Goal: Task Accomplishment & Management: Manage account settings

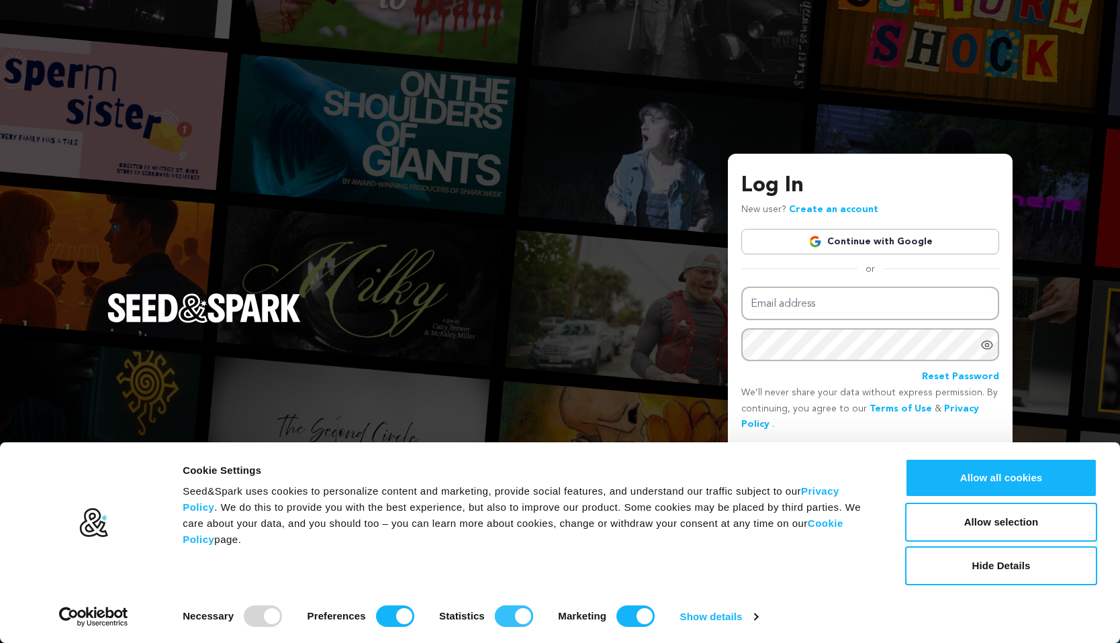
click at [504, 618] on input "Statistics" at bounding box center [514, 616] width 38 height 21
checkbox input "false"
click at [388, 612] on input "Preferences" at bounding box center [395, 616] width 38 height 21
checkbox input "false"
click at [636, 616] on input "Marketing" at bounding box center [635, 616] width 38 height 21
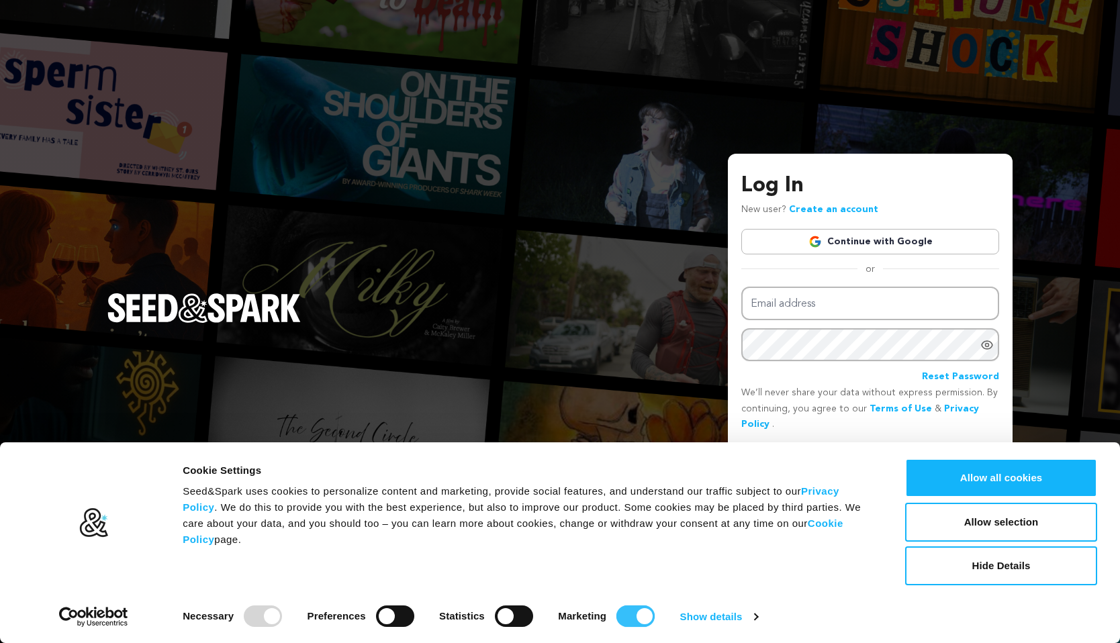
checkbox input "false"
click at [1004, 521] on button "Allow selection" at bounding box center [1001, 522] width 192 height 39
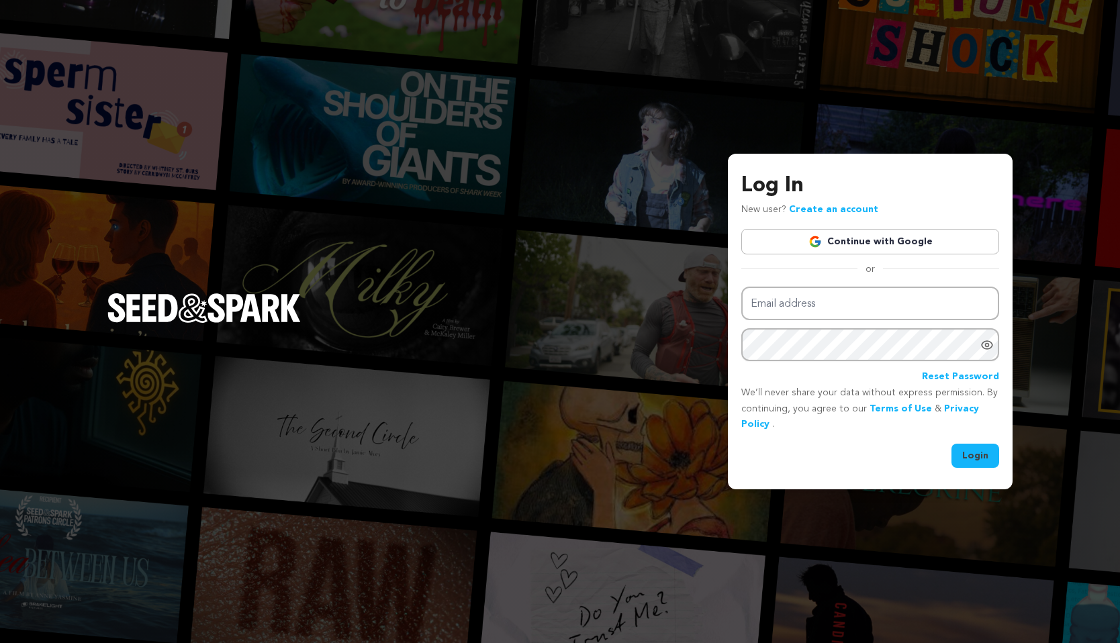
click at [833, 207] on link "Create an account" at bounding box center [833, 209] width 89 height 9
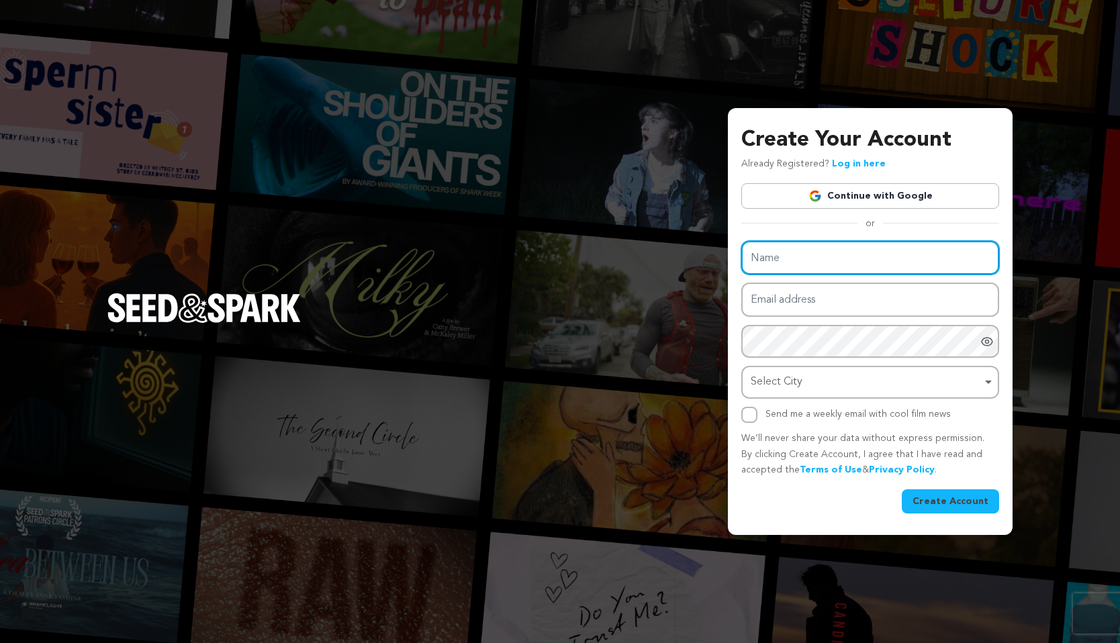
click at [771, 269] on input "Name" at bounding box center [870, 258] width 258 height 34
type input "[PERSON_NAME]"
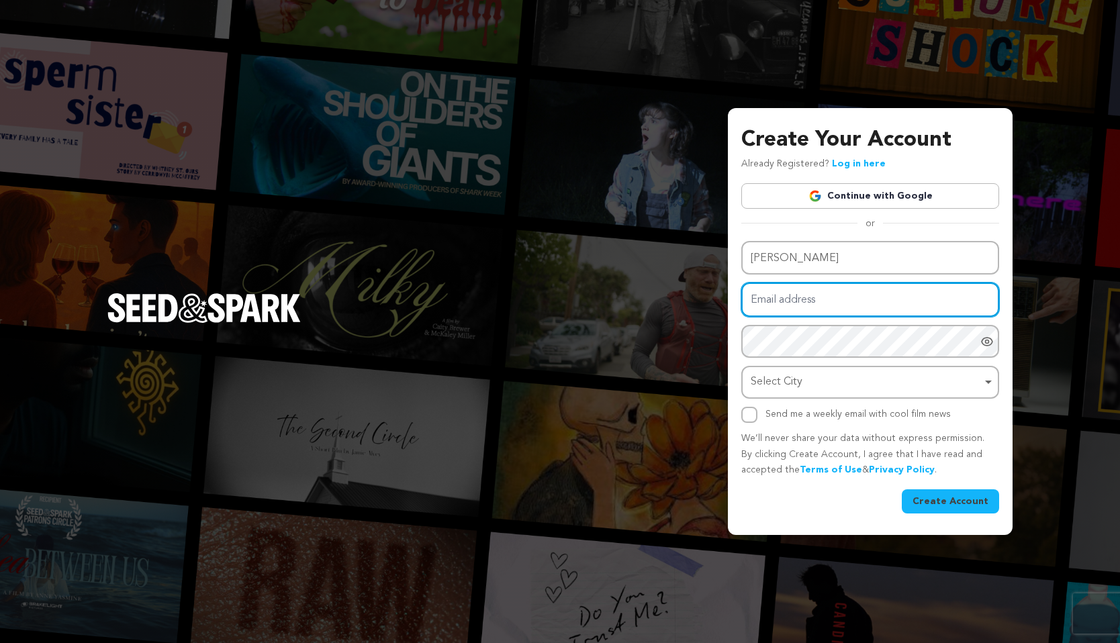
click at [784, 294] on input "Email address" at bounding box center [870, 300] width 258 height 34
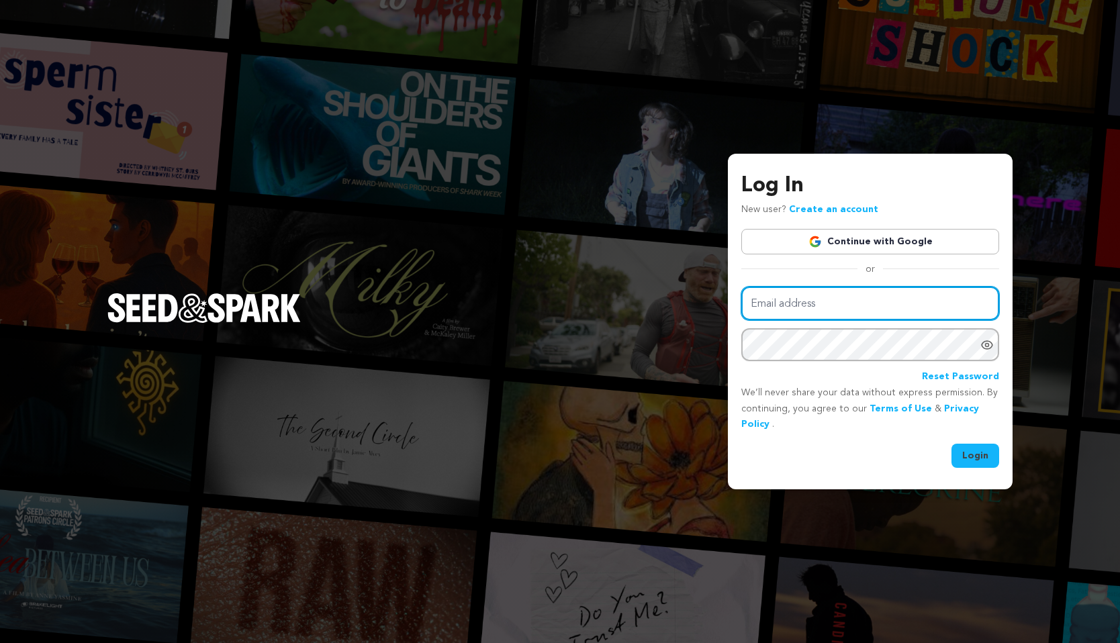
click at [769, 299] on input "Email address" at bounding box center [870, 304] width 258 height 34
type input "lilamakesfilms@gmail.com"
click at [987, 346] on icon "Show password as plain text. Warning: this will display your password on the sc…" at bounding box center [987, 344] width 3 height 3
click at [987, 346] on icon "Hide Password" at bounding box center [986, 344] width 13 height 13
click at [976, 450] on button "Login" at bounding box center [975, 456] width 48 height 24
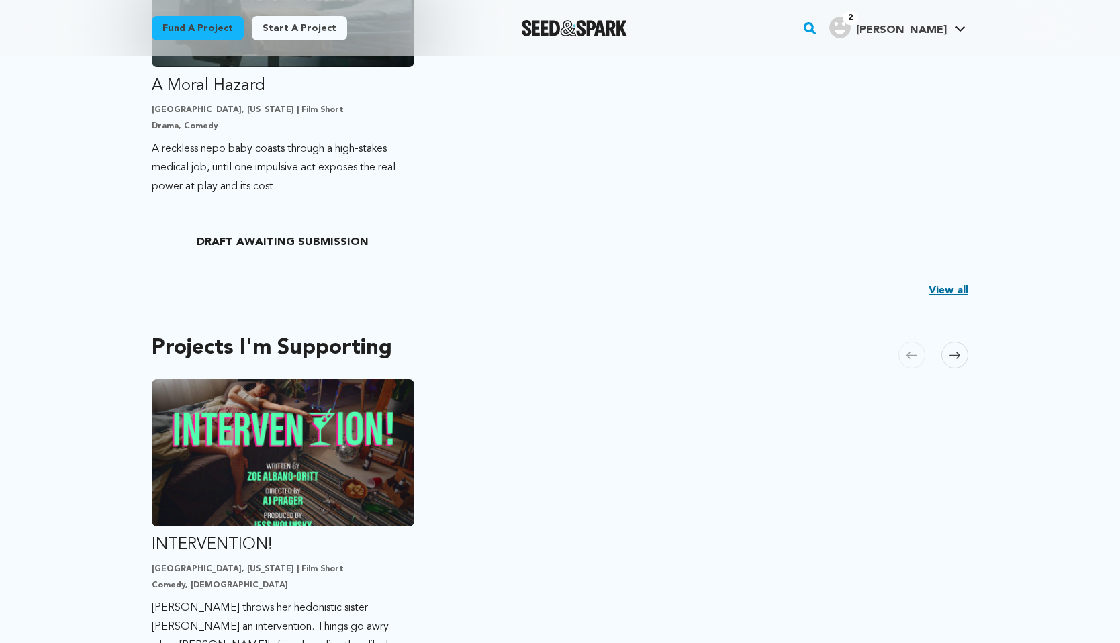
scroll to position [330, 0]
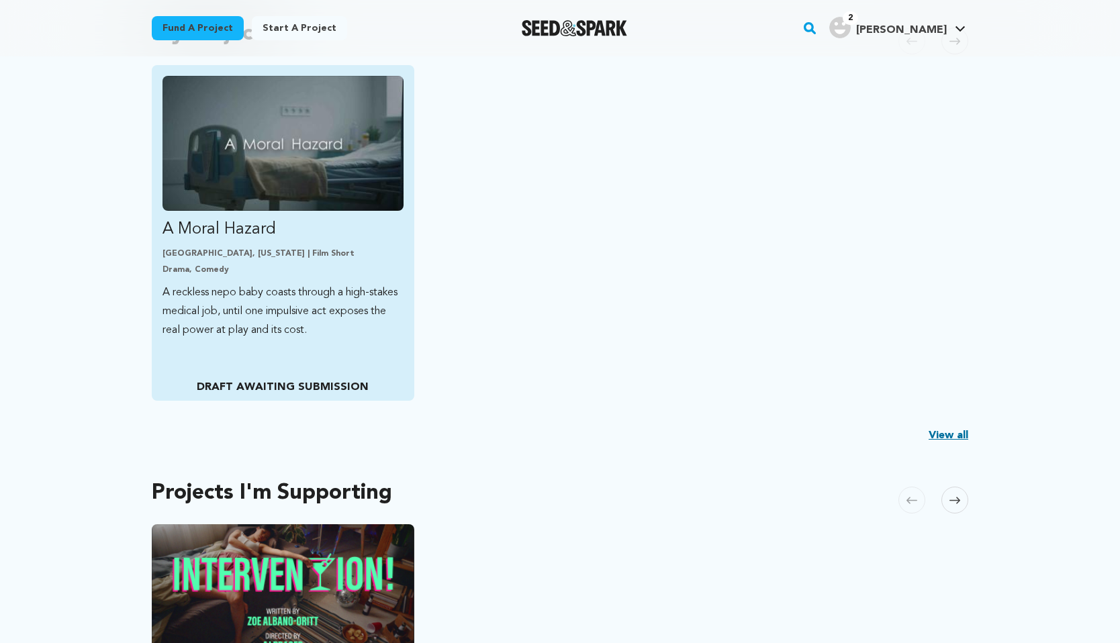
click at [307, 338] on p "A reckless nepo baby coasts through a high-stakes medical job, until one impuls…" at bounding box center [282, 311] width 241 height 56
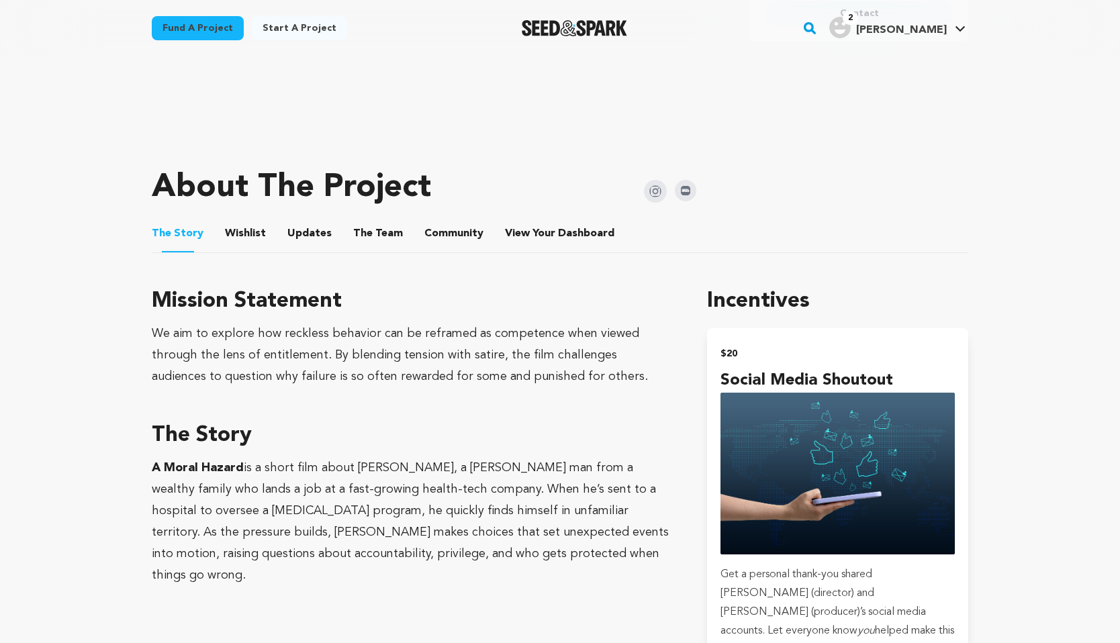
scroll to position [514, 0]
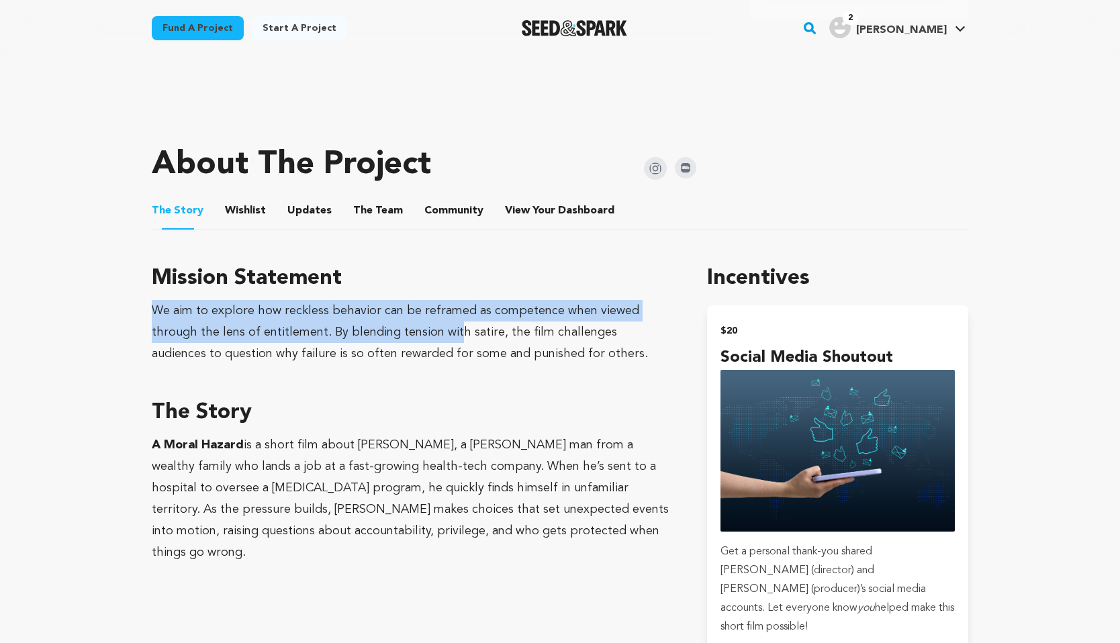
drag, startPoint x: 156, startPoint y: 312, endPoint x: 414, endPoint y: 336, distance: 259.0
click at [414, 336] on div "We aim to explore how reckless behavior can be reframed as competence when view…" at bounding box center [413, 332] width 523 height 64
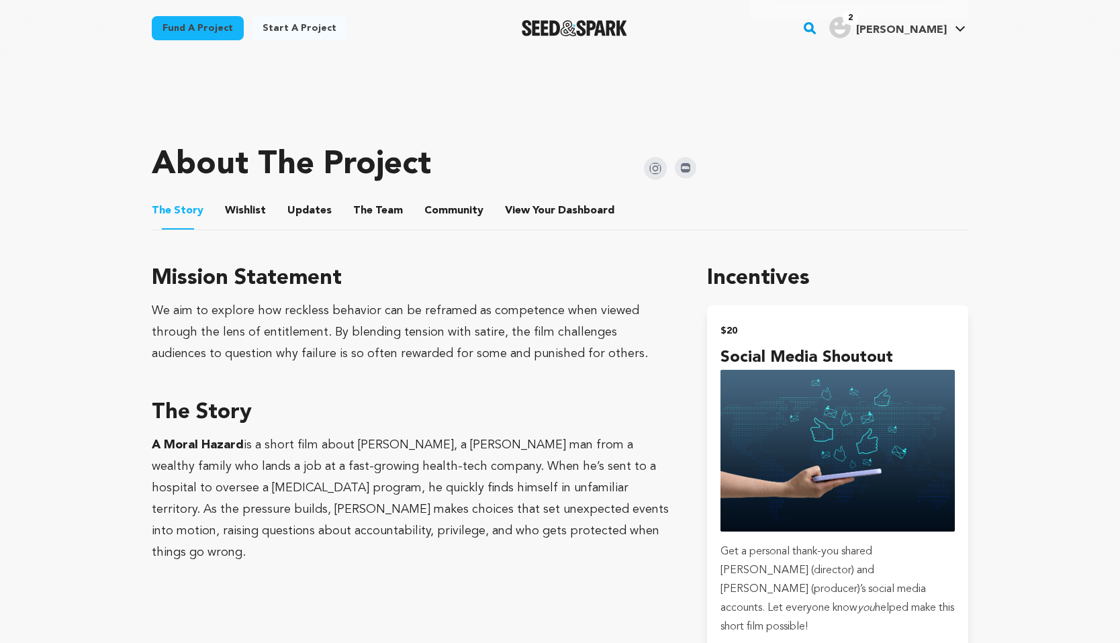
click at [496, 322] on div "We aim to explore how reckless behavior can be reframed as competence when view…" at bounding box center [413, 332] width 523 height 64
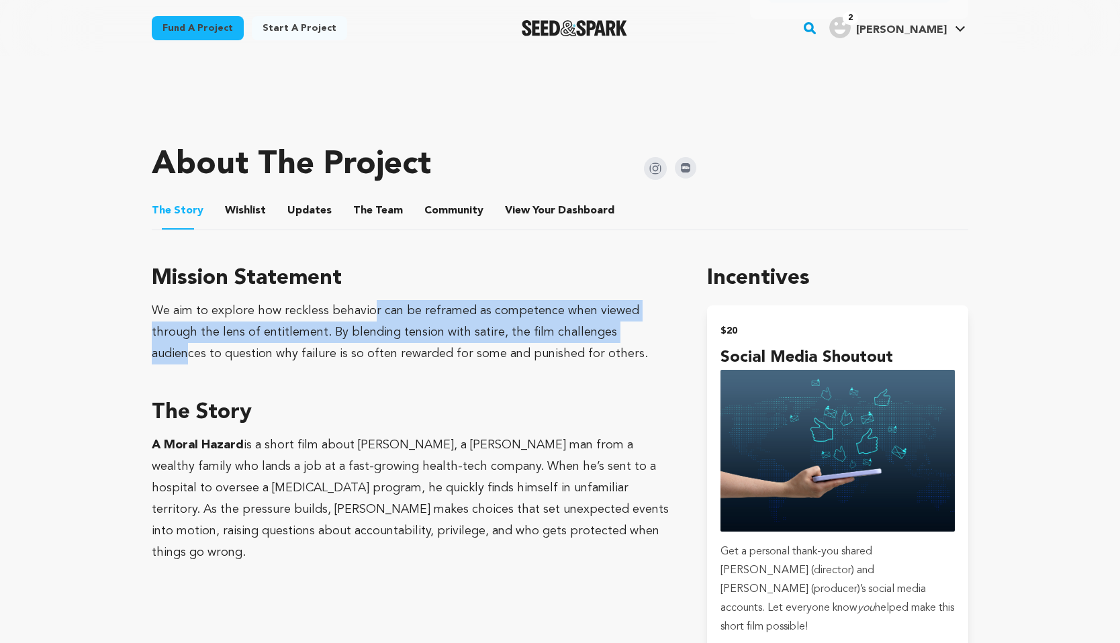
drag, startPoint x: 368, startPoint y: 305, endPoint x: 592, endPoint y: 332, distance: 225.8
click at [592, 332] on div "We aim to explore how reckless behavior can be reframed as competence when view…" at bounding box center [413, 332] width 523 height 64
click at [504, 314] on div "We aim to explore how reckless behavior can be reframed as competence when view…" at bounding box center [413, 332] width 523 height 64
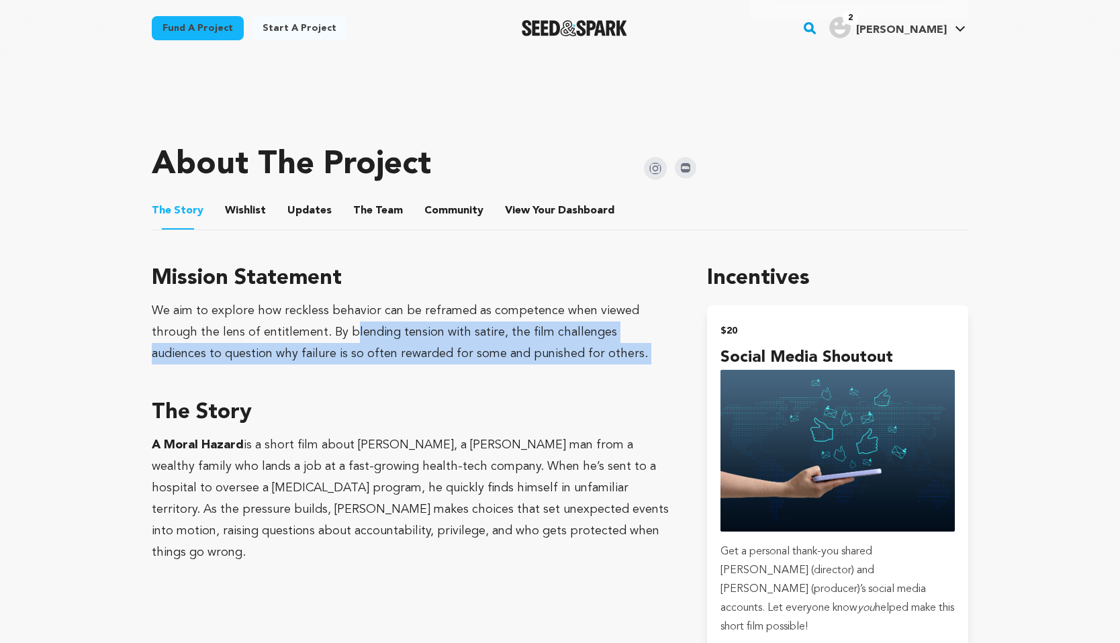
drag, startPoint x: 316, startPoint y: 330, endPoint x: 484, endPoint y: 371, distance: 173.4
click at [484, 371] on div "Mission Statement We aim to explore how reckless behavior can be reframed as co…" at bounding box center [413, 413] width 523 height 301
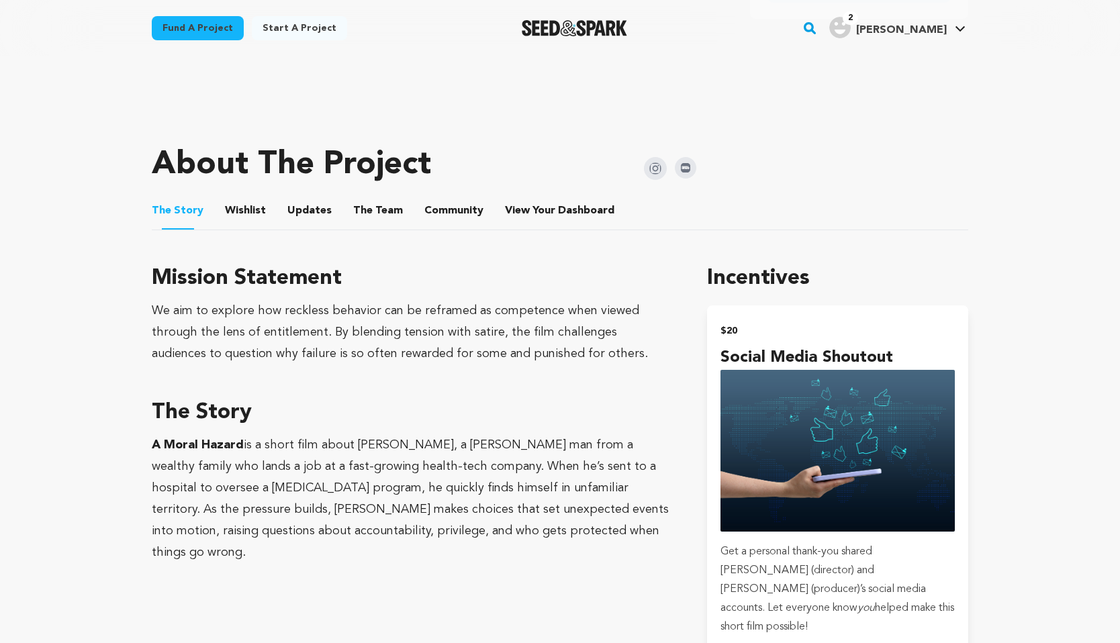
click at [491, 319] on div "We aim to explore how reckless behavior can be reframed as competence when view…" at bounding box center [413, 332] width 523 height 64
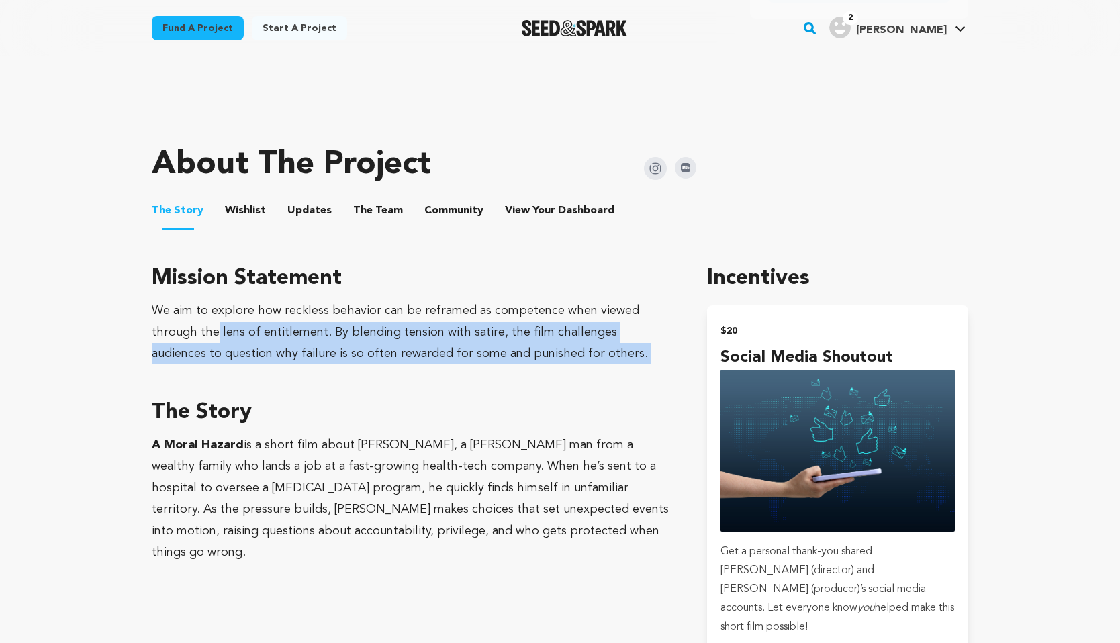
drag, startPoint x: 167, startPoint y: 338, endPoint x: 354, endPoint y: 368, distance: 189.6
click at [354, 368] on div "Mission Statement We aim to explore how reckless behavior can be reframed as co…" at bounding box center [413, 413] width 523 height 301
click at [247, 340] on div "We aim to explore how reckless behavior can be reframed as competence when view…" at bounding box center [413, 332] width 523 height 64
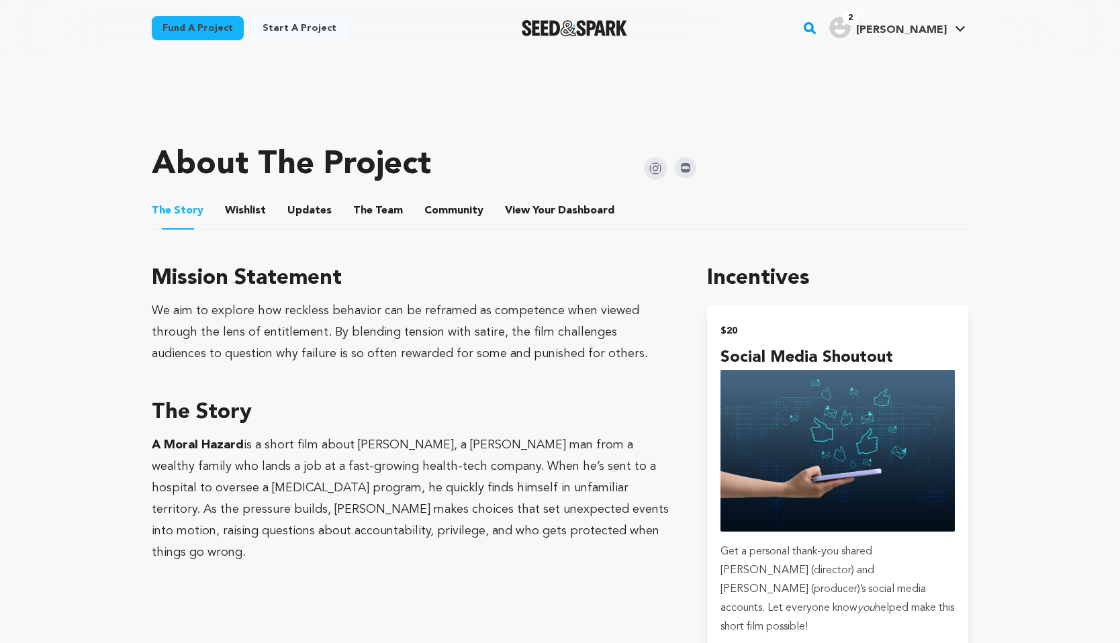
click at [247, 340] on div "We aim to explore how reckless behavior can be reframed as competence when view…" at bounding box center [413, 332] width 523 height 64
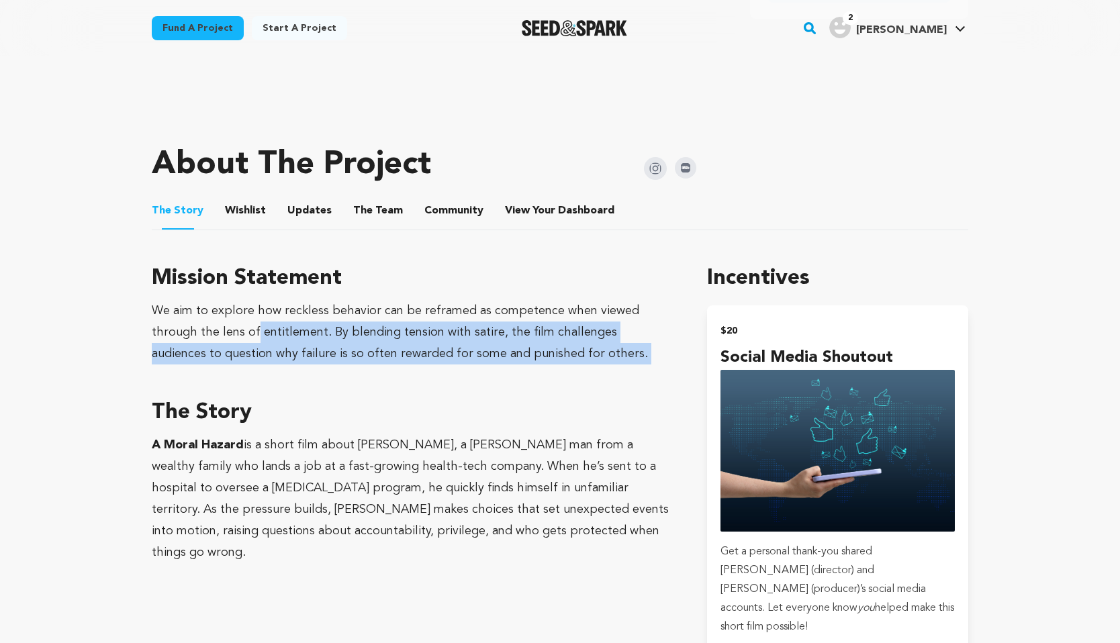
drag, startPoint x: 209, startPoint y: 324, endPoint x: 430, endPoint y: 389, distance: 229.6
click at [430, 389] on div "Mission Statement We aim to explore how reckless behavior can be reframed as co…" at bounding box center [413, 413] width 523 height 301
click at [507, 326] on div "We aim to explore how reckless behavior can be reframed as competence when view…" at bounding box center [413, 332] width 523 height 64
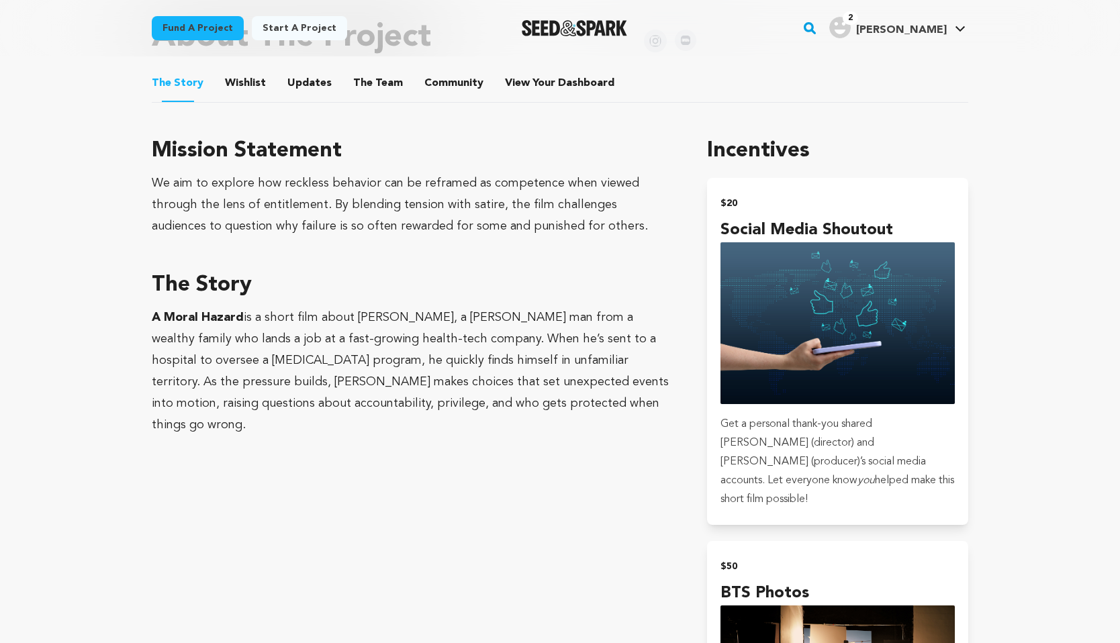
scroll to position [642, 0]
drag, startPoint x: 378, startPoint y: 291, endPoint x: 490, endPoint y: 395, distance: 153.4
click at [490, 395] on div "The Story A Moral Hazard is a short film about Hugo, a young man from a wealthy…" at bounding box center [413, 352] width 523 height 167
click at [164, 339] on p "A Moral Hazard is a short film about Hugo, a young man from a wealthy family wh…" at bounding box center [413, 370] width 523 height 129
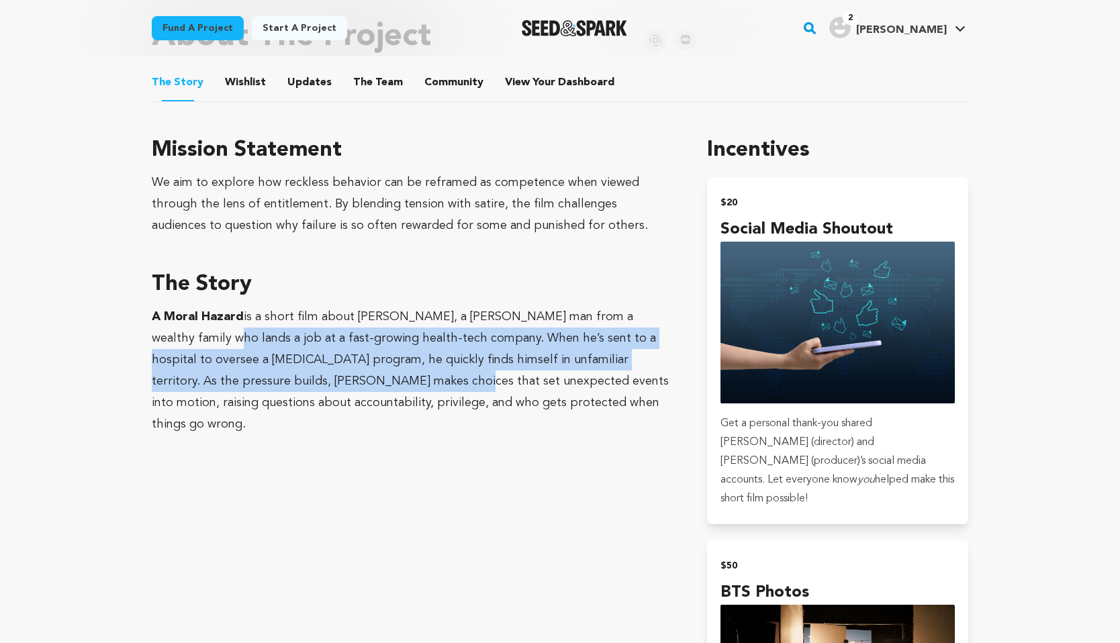
drag, startPoint x: 158, startPoint y: 334, endPoint x: 342, endPoint y: 374, distance: 188.2
click at [342, 374] on p "A Moral Hazard is a short film about Hugo, a young man from a wealthy family wh…" at bounding box center [413, 370] width 523 height 129
click at [403, 348] on p "A Moral Hazard is a short film about Hugo, a young man from a wealthy family wh…" at bounding box center [413, 370] width 523 height 129
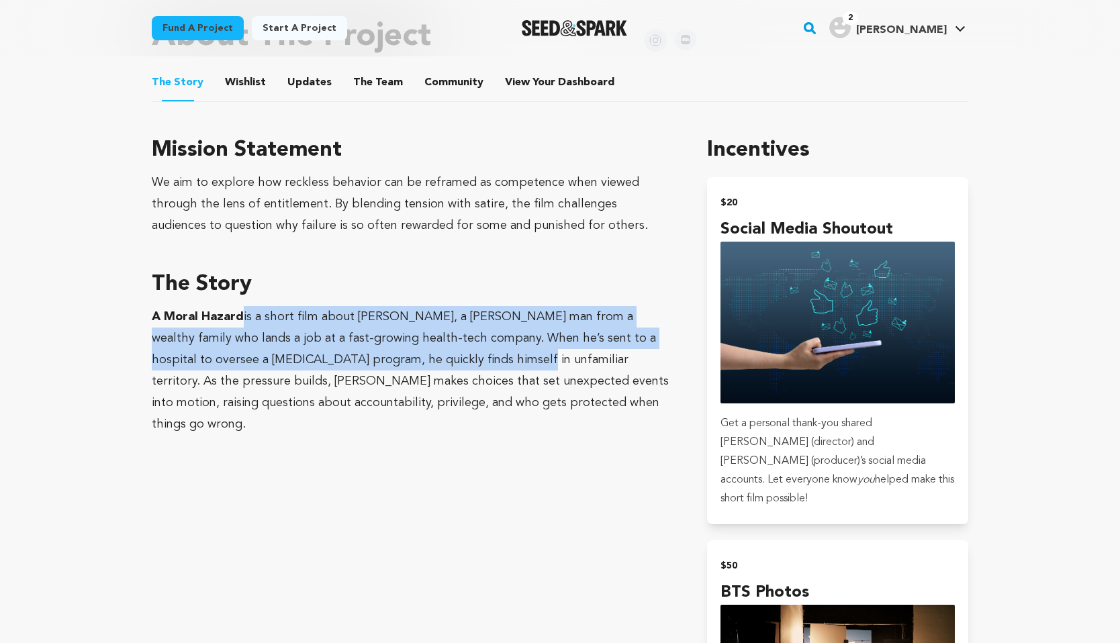
drag, startPoint x: 240, startPoint y: 323, endPoint x: 428, endPoint y: 358, distance: 191.9
click at [428, 358] on p "A Moral Hazard is a short film about Hugo, a young man from a wealthy family wh…" at bounding box center [413, 370] width 523 height 129
click at [536, 335] on p "A Moral Hazard is a short film about Hugo, a young man from a wealthy family wh…" at bounding box center [413, 370] width 523 height 129
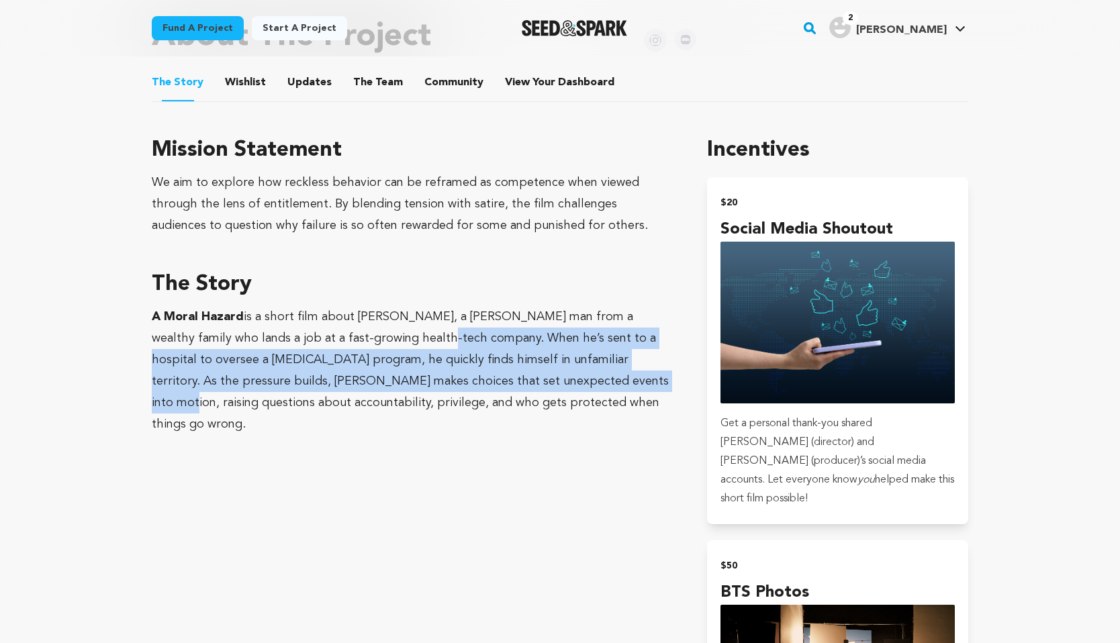
drag, startPoint x: 371, startPoint y: 332, endPoint x: 549, endPoint y: 377, distance: 183.7
click at [549, 377] on p "A Moral Hazard is a short film about Hugo, a young man from a wealthy family wh…" at bounding box center [413, 370] width 523 height 129
click at [573, 329] on p "A Moral Hazard is a short film about Hugo, a young man from a wealthy family wh…" at bounding box center [413, 370] width 523 height 129
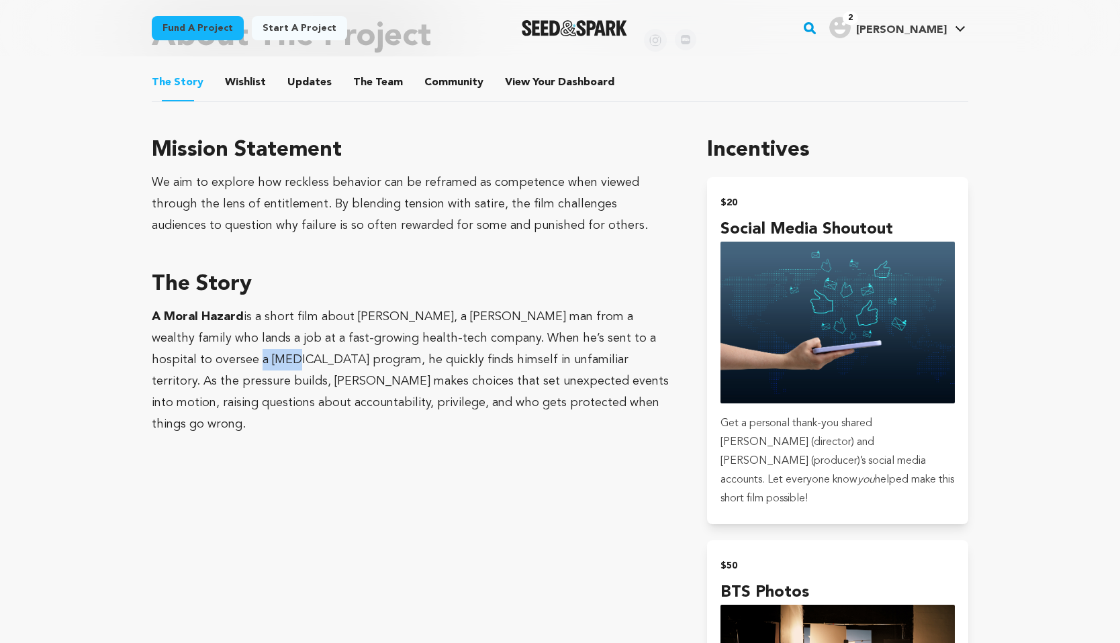
drag, startPoint x: 174, startPoint y: 350, endPoint x: 344, endPoint y: 370, distance: 171.0
click at [233, 352] on p "A Moral Hazard is a short film about Hugo, a young man from a wealthy family wh…" at bounding box center [413, 370] width 523 height 129
click at [259, 350] on p "A Moral Hazard is a short film about Hugo, a young man from a wealthy family wh…" at bounding box center [413, 370] width 523 height 129
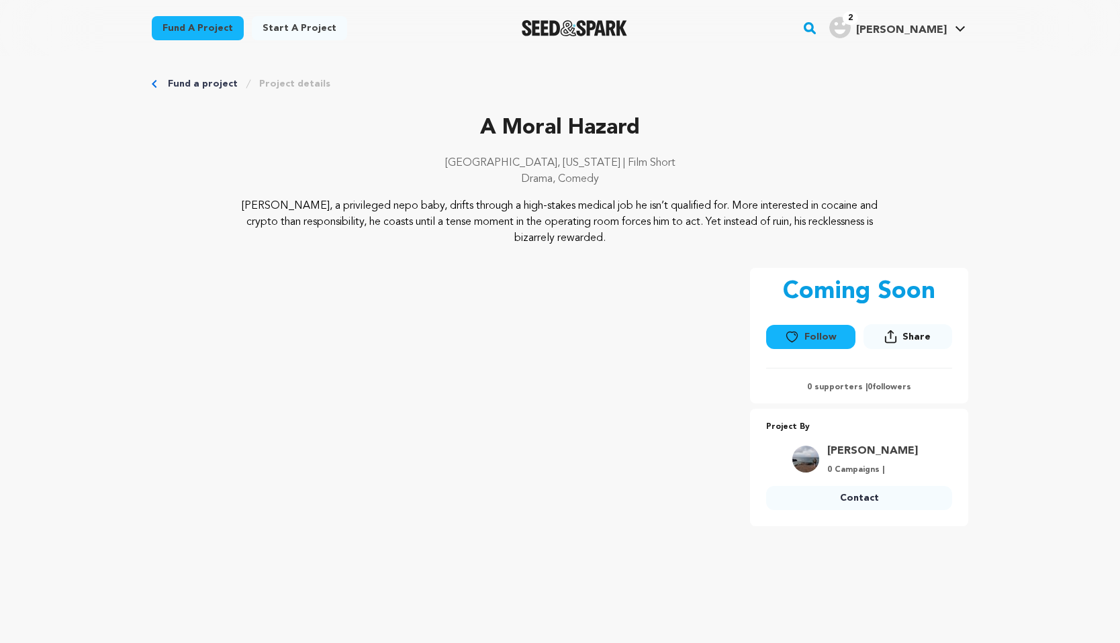
scroll to position [0, 0]
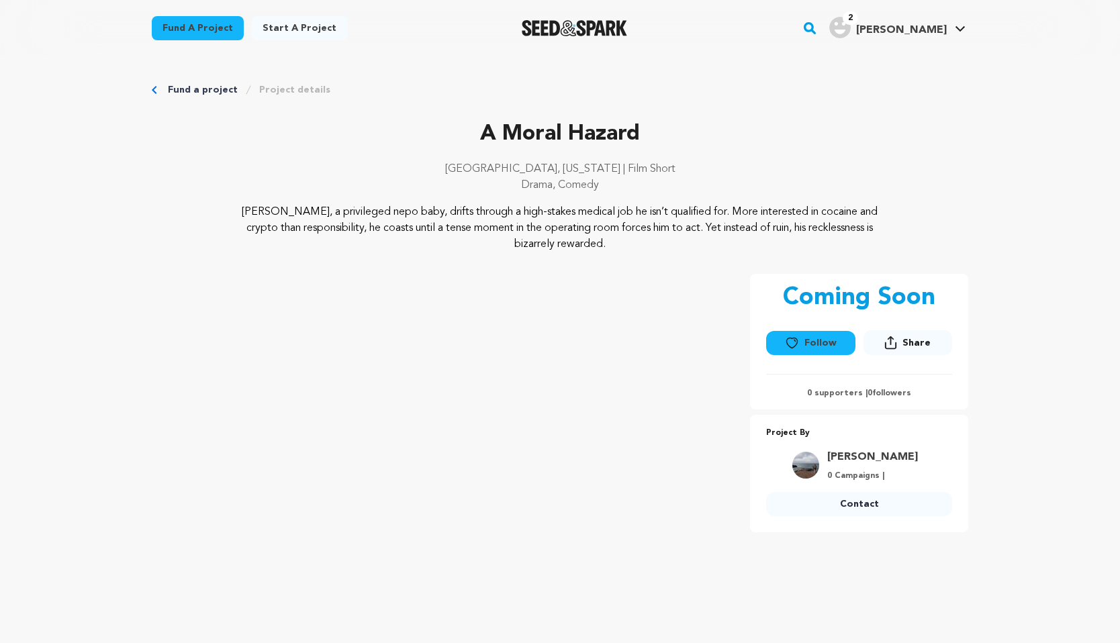
drag, startPoint x: 261, startPoint y: 201, endPoint x: 446, endPoint y: 226, distance: 187.0
click at [446, 226] on div "A Moral Hazard Los Angeles, California | Film Short Drama, Comedy Hugo, a privi…" at bounding box center [560, 185] width 816 height 134
click at [502, 218] on p "Hugo, a privileged nepo baby, drifts through a high-stakes medical job he isn’t…" at bounding box center [560, 228] width 653 height 48
drag, startPoint x: 414, startPoint y: 210, endPoint x: 665, endPoint y: 231, distance: 252.6
click at [666, 231] on p "[PERSON_NAME], a privileged nepo baby, drifts through a high-stakes medical job…" at bounding box center [560, 228] width 653 height 48
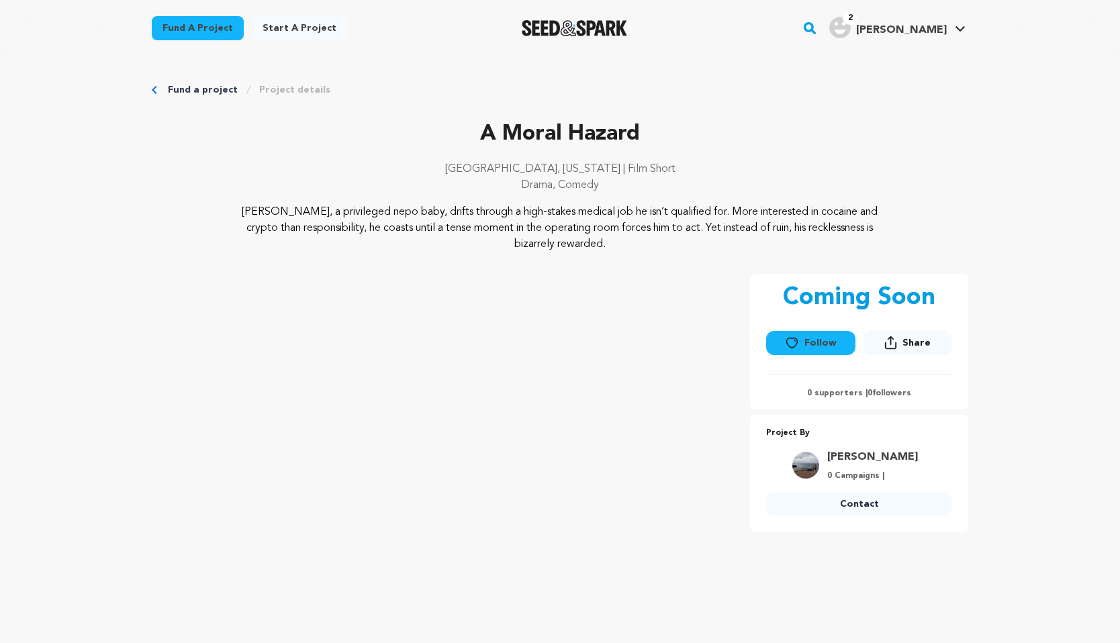
drag, startPoint x: 271, startPoint y: 214, endPoint x: 394, endPoint y: 234, distance: 124.4
click at [394, 234] on p "[PERSON_NAME], a privileged nepo baby, drifts through a high-stakes medical job…" at bounding box center [560, 228] width 653 height 48
drag, startPoint x: 350, startPoint y: 217, endPoint x: 509, endPoint y: 240, distance: 160.8
click at [509, 240] on p "[PERSON_NAME], a privileged nepo baby, drifts through a high-stakes medical job…" at bounding box center [560, 228] width 653 height 48
click at [439, 233] on p "[PERSON_NAME], a privileged nepo baby, drifts through a high-stakes medical job…" at bounding box center [560, 228] width 653 height 48
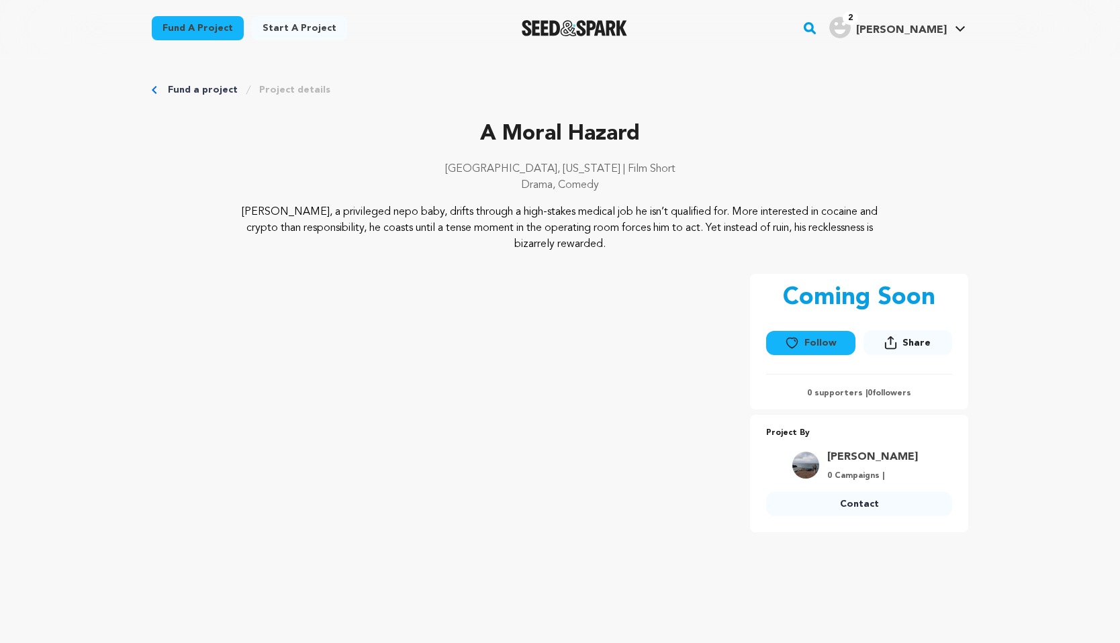
drag, startPoint x: 669, startPoint y: 219, endPoint x: 877, endPoint y: 220, distance: 208.8
click at [877, 220] on p "[PERSON_NAME], a privileged nepo baby, drifts through a high-stakes medical job…" at bounding box center [560, 228] width 653 height 48
click at [888, 224] on div "[PERSON_NAME], a privileged nepo baby, drifts through a high-stakes medical job…" at bounding box center [560, 228] width 816 height 48
drag, startPoint x: 770, startPoint y: 215, endPoint x: 839, endPoint y: 240, distance: 73.5
click at [839, 240] on p "Hugo, a privileged nepo baby, drifts through a high-stakes medical job he isn’t…" at bounding box center [560, 228] width 653 height 48
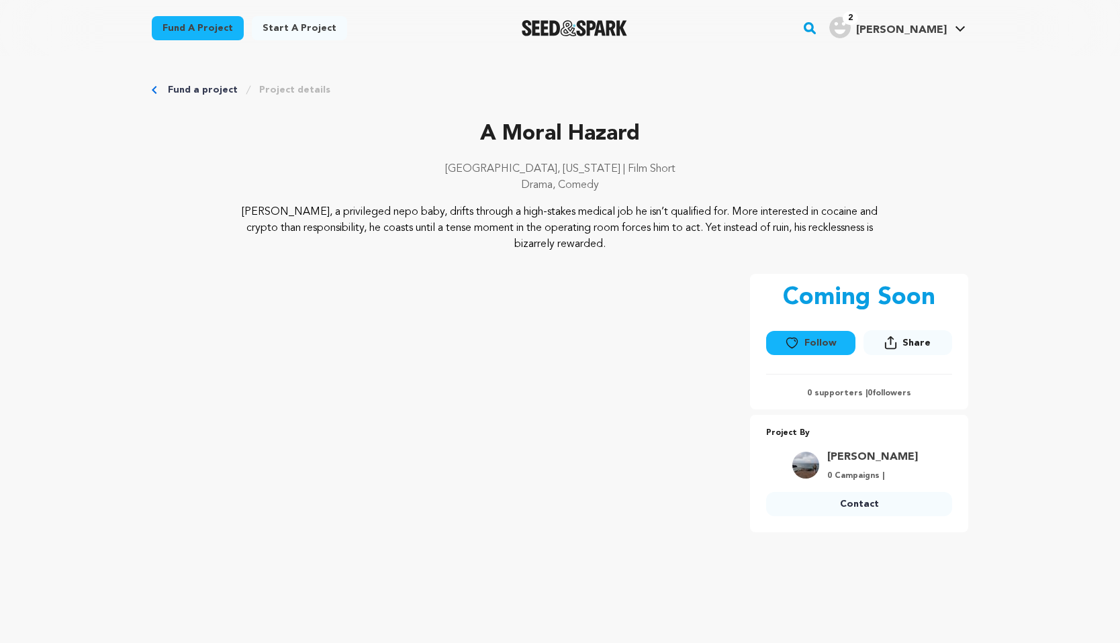
click at [592, 234] on p "Hugo, a privileged nepo baby, drifts through a high-stakes medical job he isn’t…" at bounding box center [560, 228] width 653 height 48
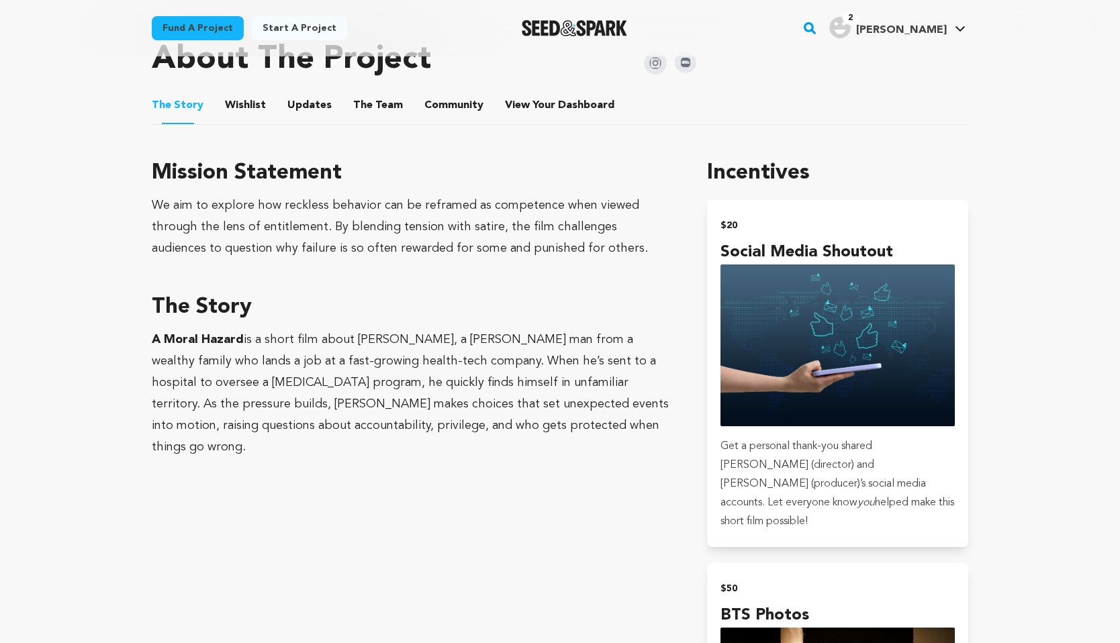
scroll to position [618, 0]
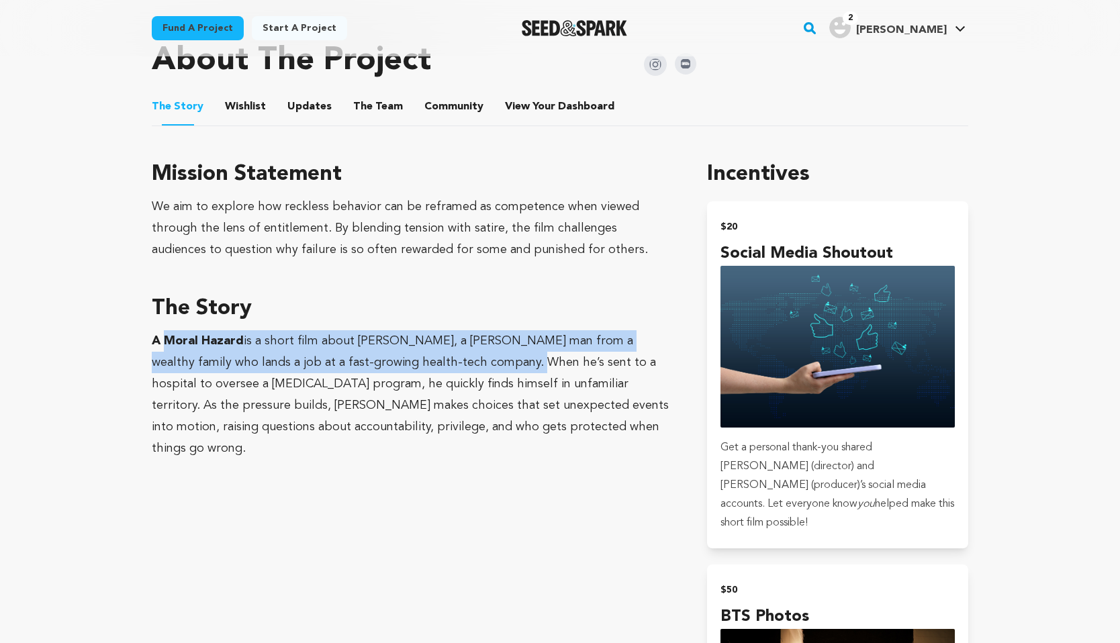
drag, startPoint x: 169, startPoint y: 350, endPoint x: 455, endPoint y: 371, distance: 287.4
click at [455, 371] on p "A Moral Hazard is a short film about Hugo, a young man from a wealthy family wh…" at bounding box center [413, 394] width 523 height 129
click at [325, 342] on p "A Moral Hazard is a short film about Hugo, a young man from a wealthy family wh…" at bounding box center [413, 394] width 523 height 129
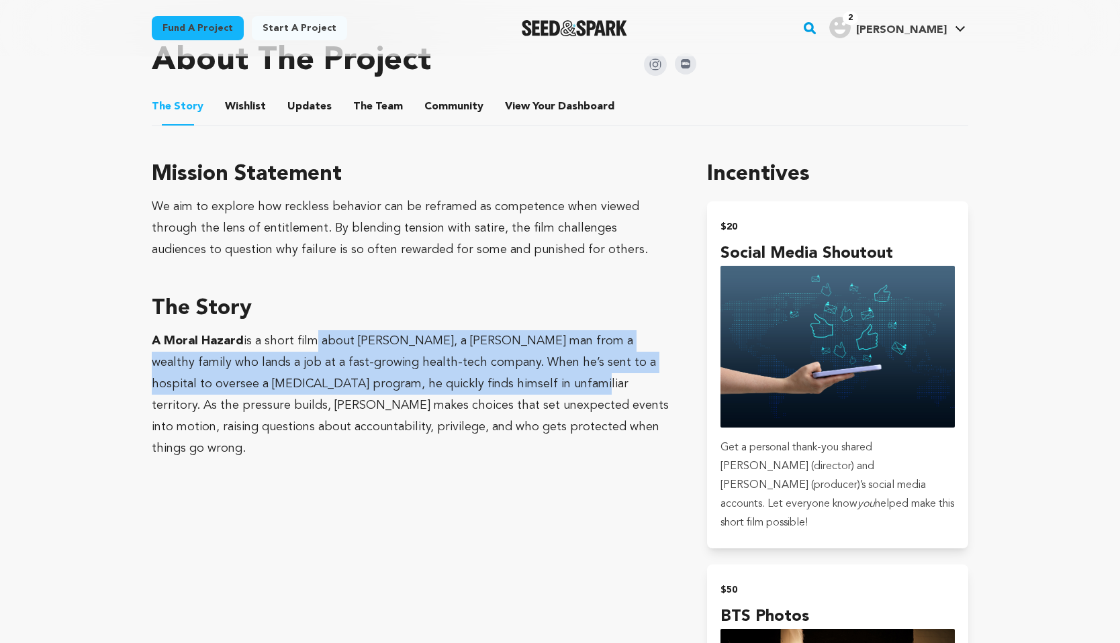
drag, startPoint x: 310, startPoint y: 337, endPoint x: 481, endPoint y: 380, distance: 176.5
click at [481, 380] on p "A Moral Hazard is a short film about Hugo, a young man from a wealthy family wh…" at bounding box center [413, 394] width 523 height 129
click at [347, 357] on p "A Moral Hazard is a short film about Hugo, a young man from a wealthy family wh…" at bounding box center [413, 394] width 523 height 129
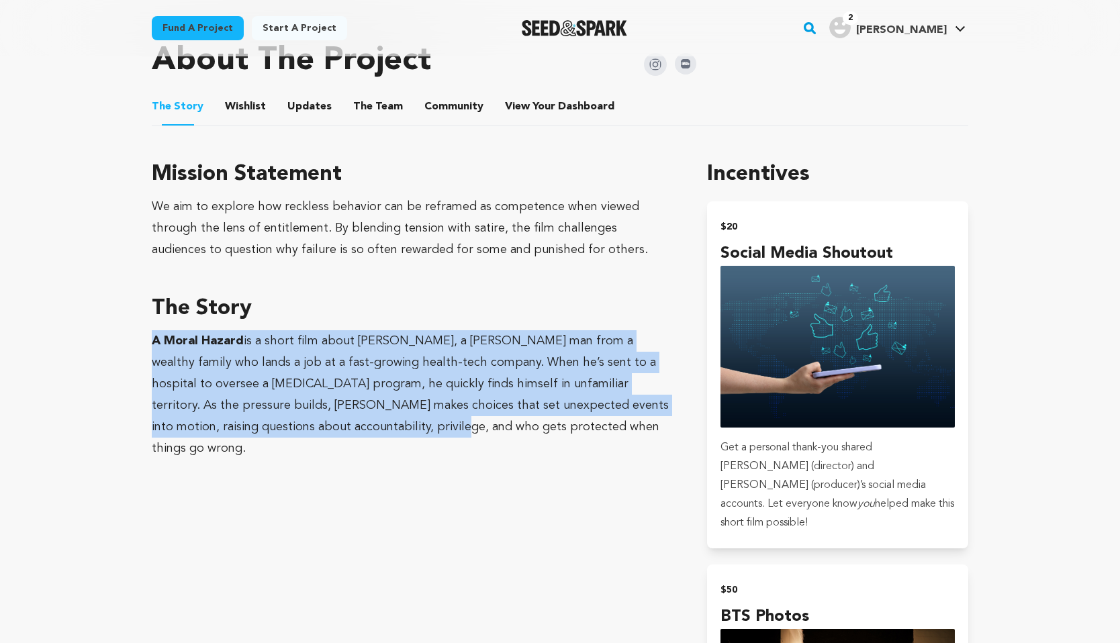
drag, startPoint x: 151, startPoint y: 348, endPoint x: 306, endPoint y: 417, distance: 169.5
click at [269, 380] on p "A Moral Hazard is a short film about Hugo, a young man from a wealthy family wh…" at bounding box center [413, 394] width 523 height 129
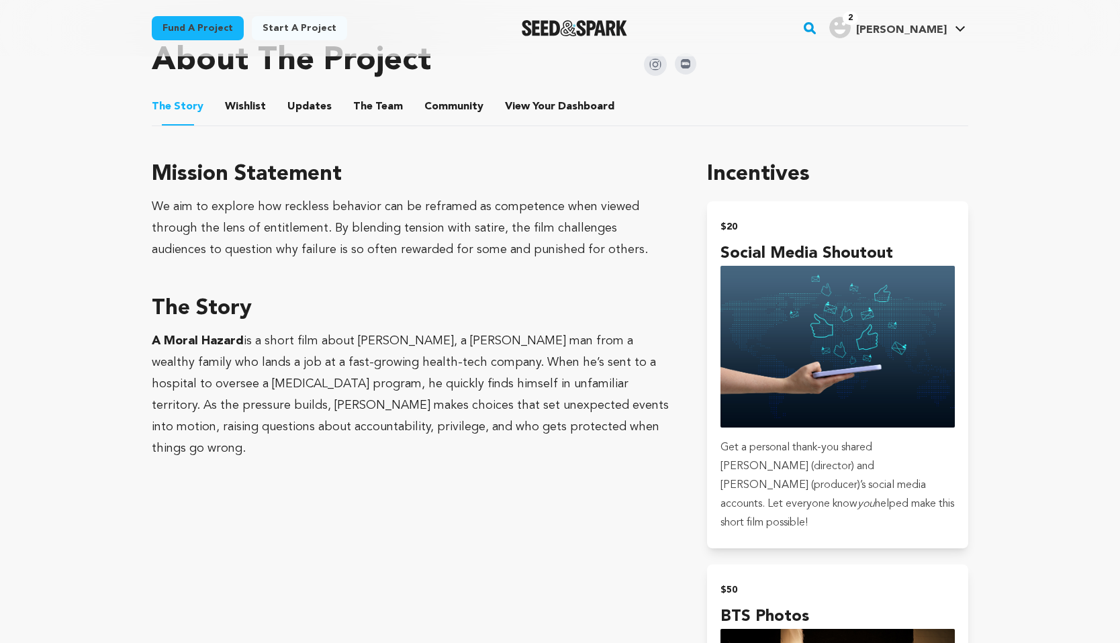
click at [458, 381] on p "A Moral Hazard is a short film about Hugo, a young man from a wealthy family wh…" at bounding box center [413, 394] width 523 height 129
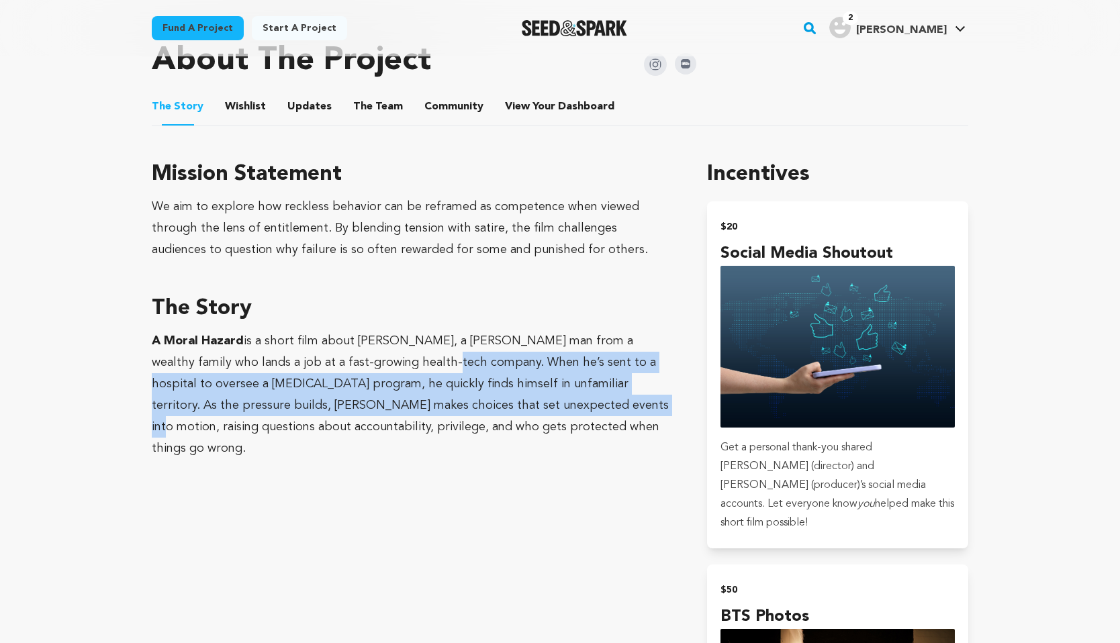
drag, startPoint x: 382, startPoint y: 361, endPoint x: 521, endPoint y: 397, distance: 143.5
click at [521, 397] on p "A Moral Hazard is a short film about Hugo, a young man from a wealthy family wh…" at bounding box center [413, 394] width 523 height 129
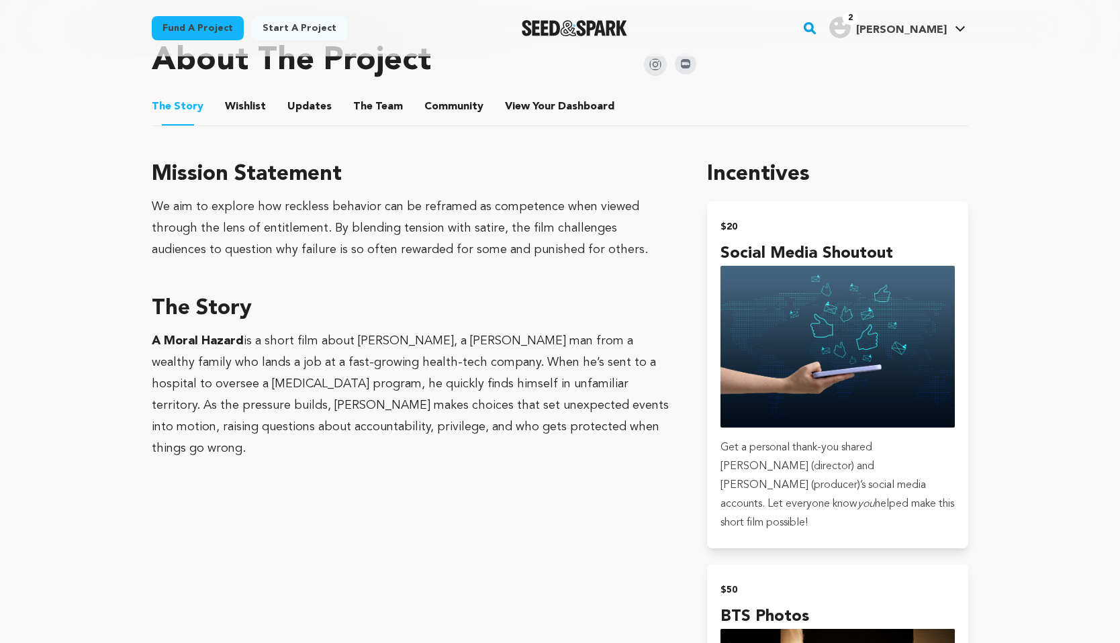
click at [557, 387] on p "A Moral Hazard is a short film about Hugo, a young man from a wealthy family wh…" at bounding box center [413, 394] width 523 height 129
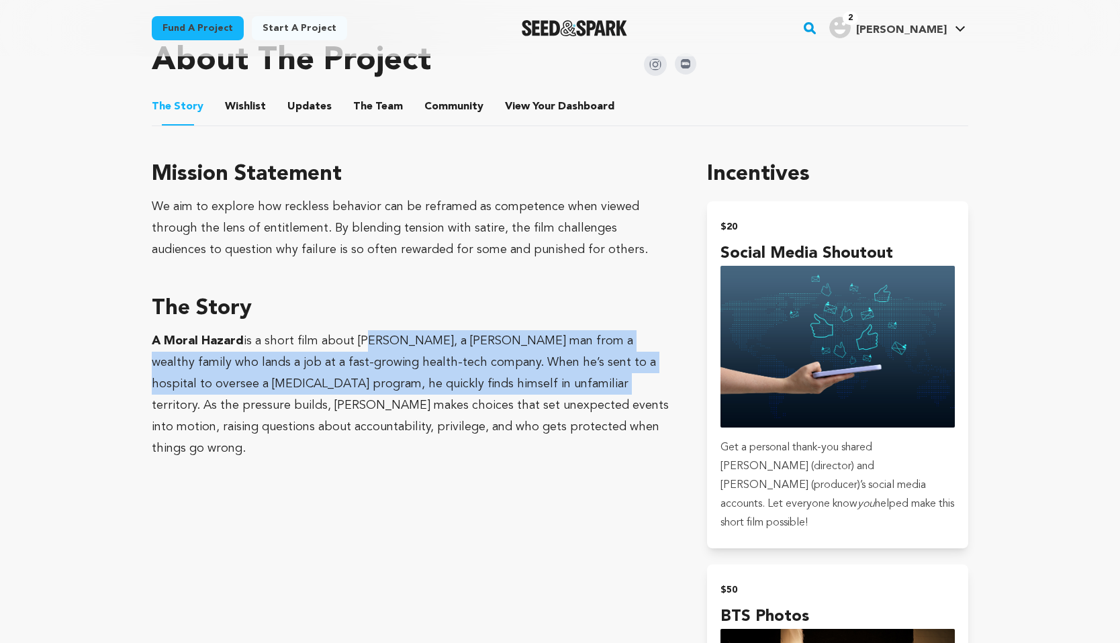
drag, startPoint x: 369, startPoint y: 348, endPoint x: 506, endPoint y: 384, distance: 142.3
click at [506, 384] on p "A Moral Hazard is a short film about Hugo, a young man from a wealthy family wh…" at bounding box center [413, 394] width 523 height 129
click at [420, 344] on p "A Moral Hazard is a short film about Hugo, a young man from a wealthy family wh…" at bounding box center [413, 394] width 523 height 129
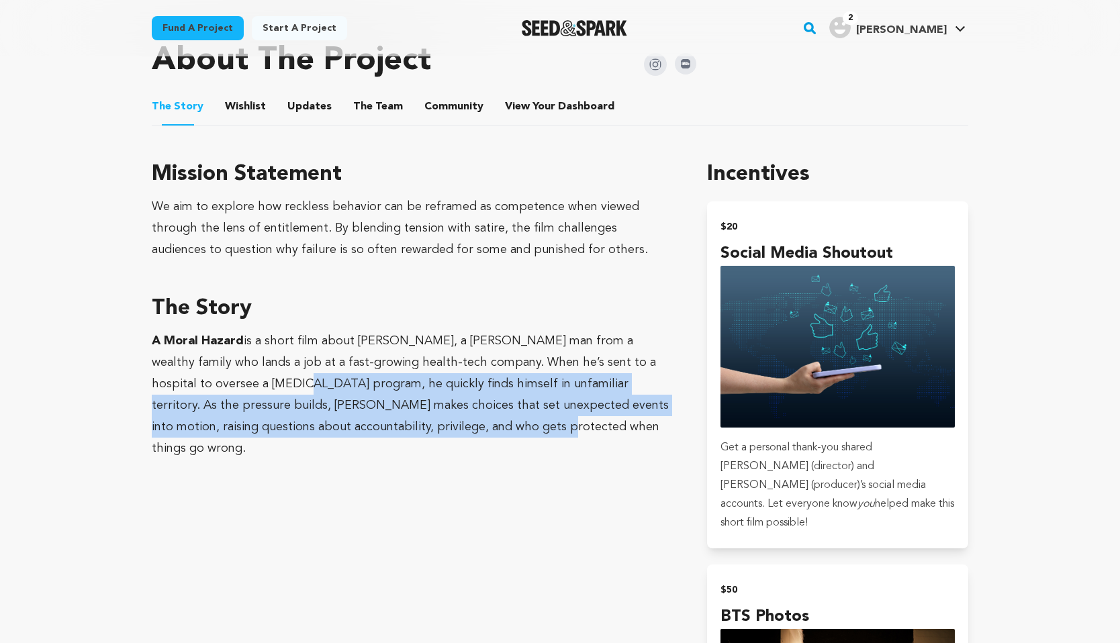
drag, startPoint x: 220, startPoint y: 389, endPoint x: 395, endPoint y: 446, distance: 184.9
click at [422, 434] on p "A Moral Hazard is a short film about Hugo, a young man from a wealthy family wh…" at bounding box center [413, 394] width 523 height 129
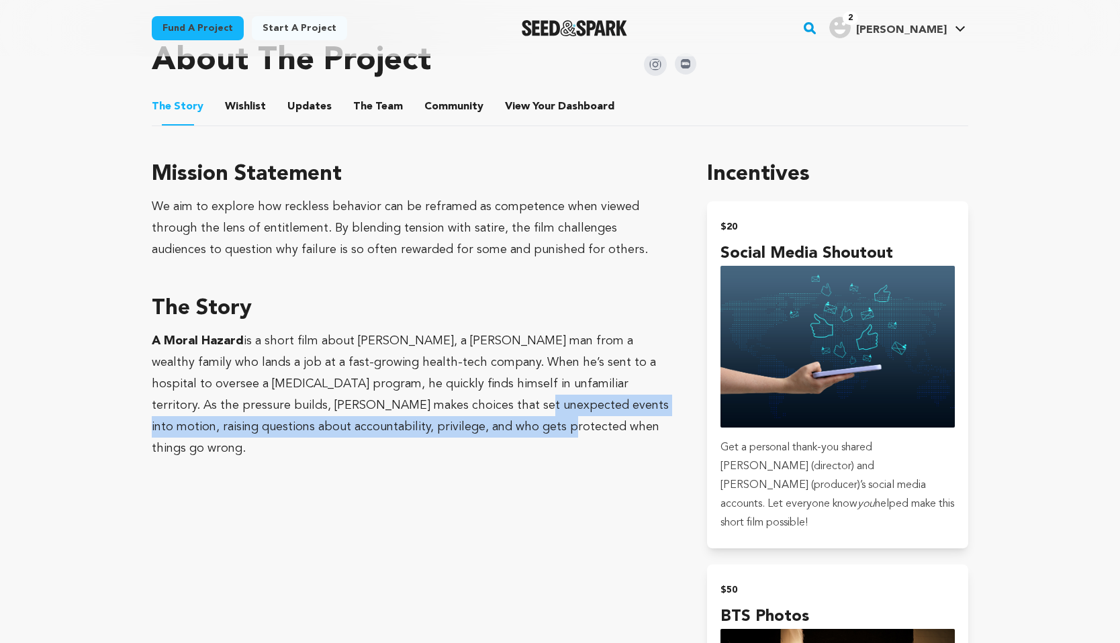
drag, startPoint x: 400, startPoint y: 410, endPoint x: 587, endPoint y: 420, distance: 187.6
click at [587, 420] on p "A Moral Hazard is a short film about Hugo, a young man from a wealthy family wh…" at bounding box center [413, 394] width 523 height 129
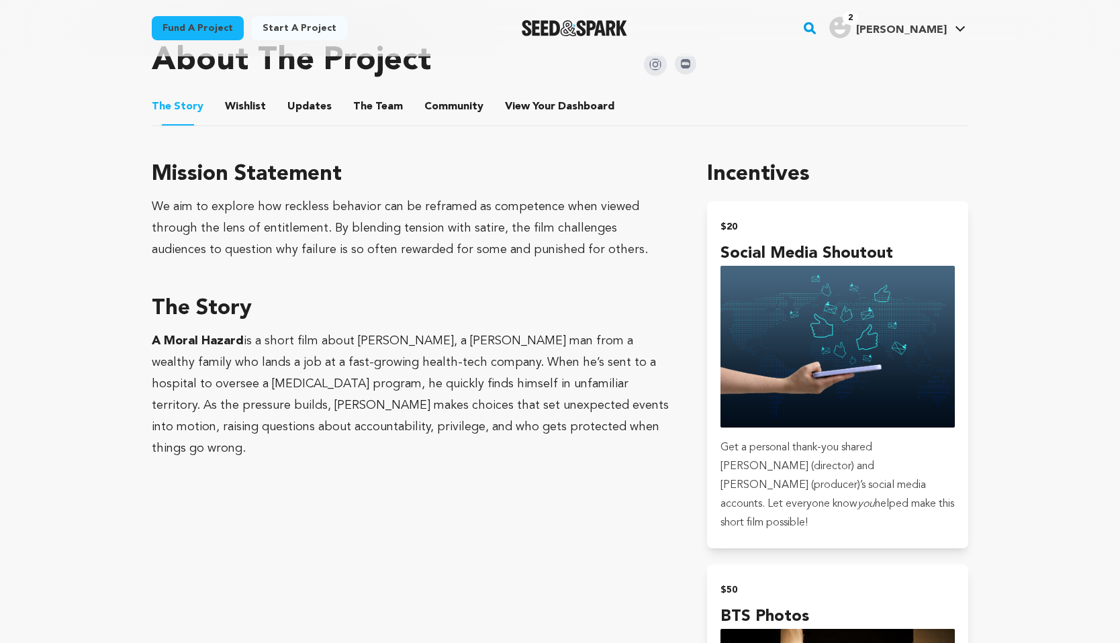
click at [298, 402] on p "A Moral Hazard is a short film about Hugo, a young man from a wealthy family wh…" at bounding box center [413, 394] width 523 height 129
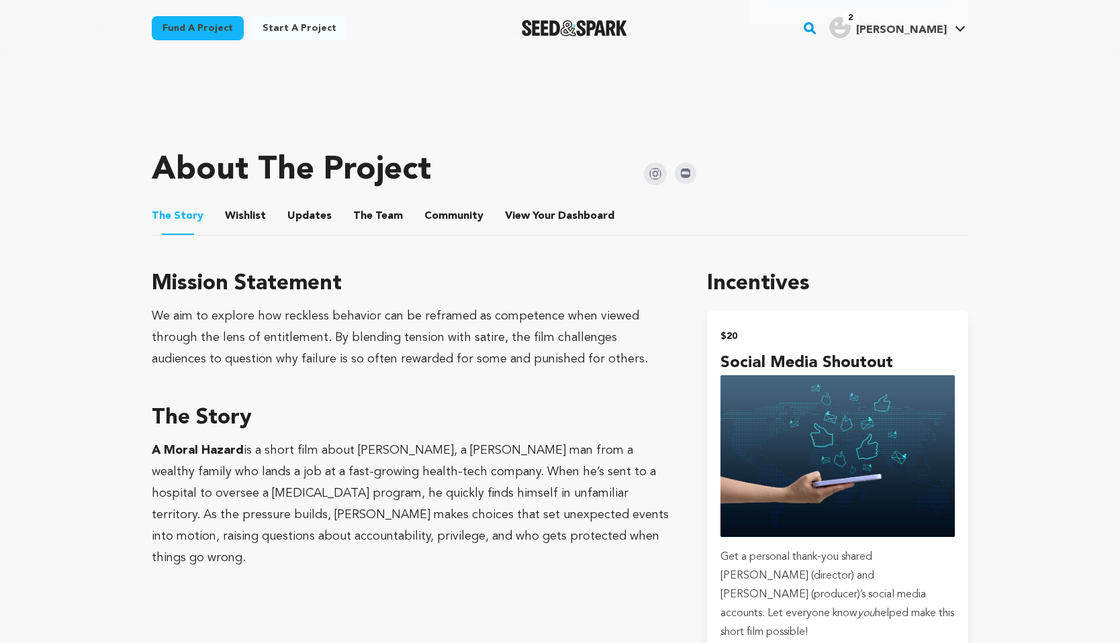
scroll to position [508, 0]
click at [249, 213] on button "Wishlist" at bounding box center [246, 219] width 32 height 32
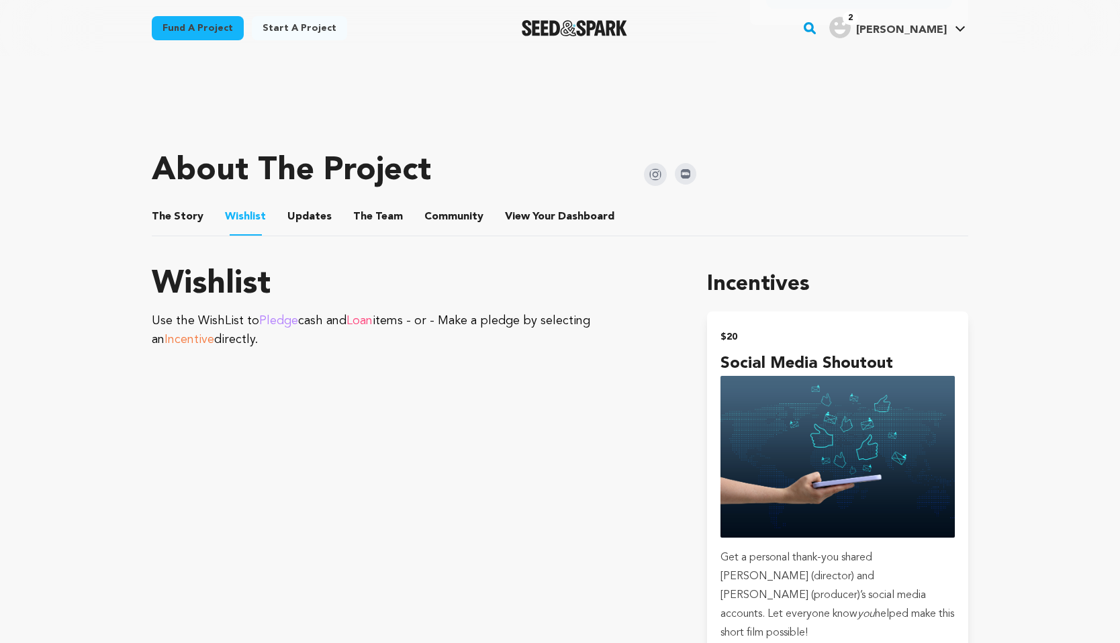
click at [307, 213] on button "Updates" at bounding box center [309, 219] width 32 height 32
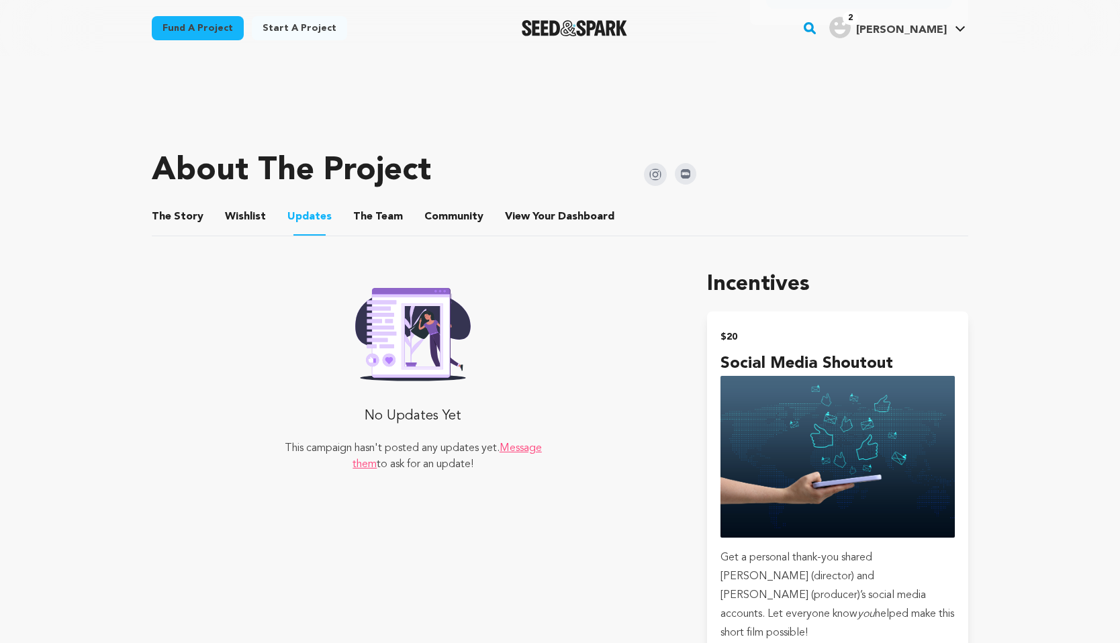
click at [366, 213] on button "The Team" at bounding box center [378, 219] width 32 height 32
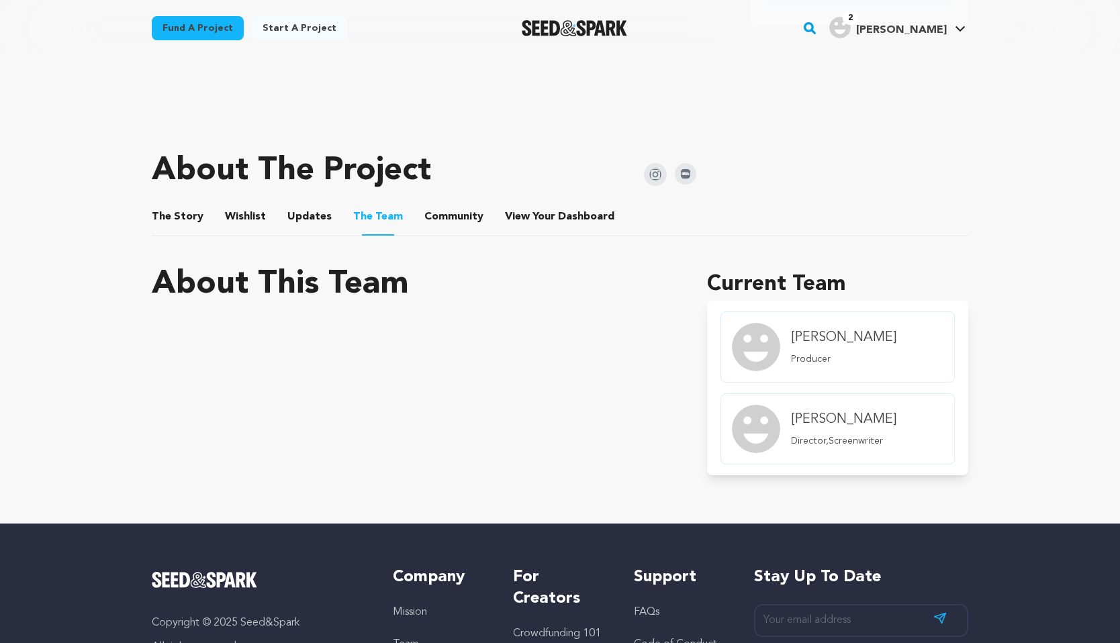
click at [853, 362] on p "Producer" at bounding box center [843, 358] width 105 height 13
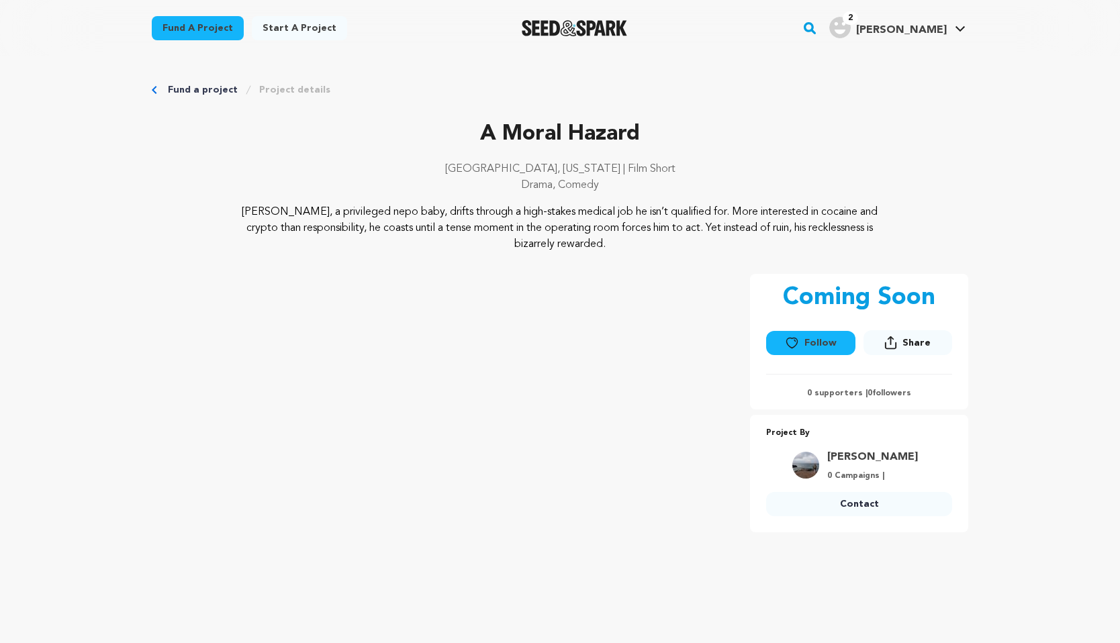
scroll to position [508, 0]
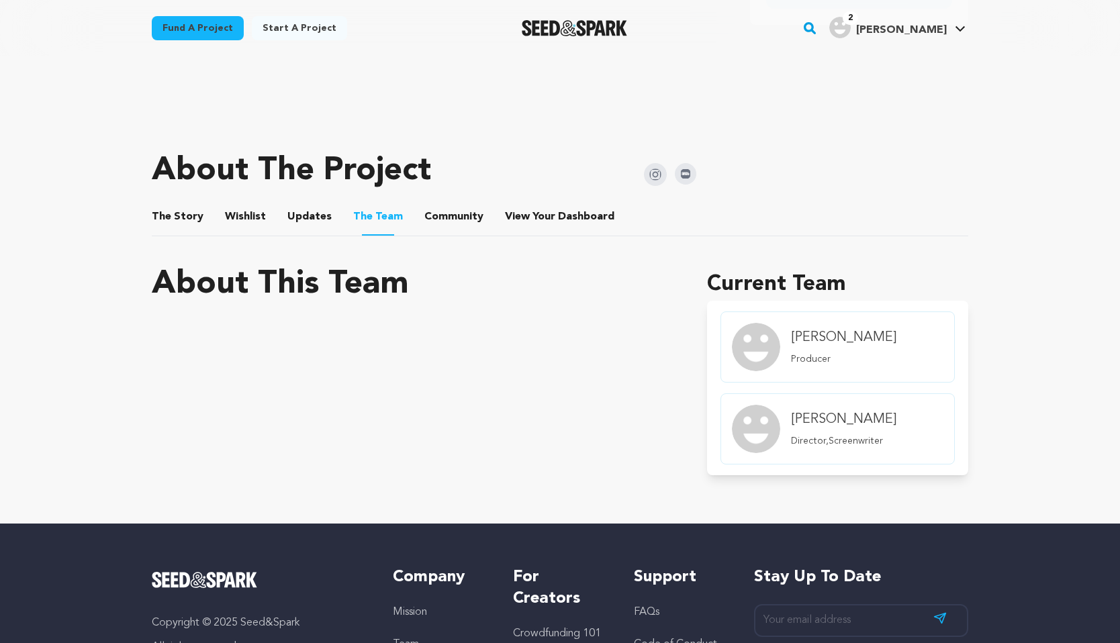
click at [450, 213] on button "Community" at bounding box center [454, 219] width 32 height 32
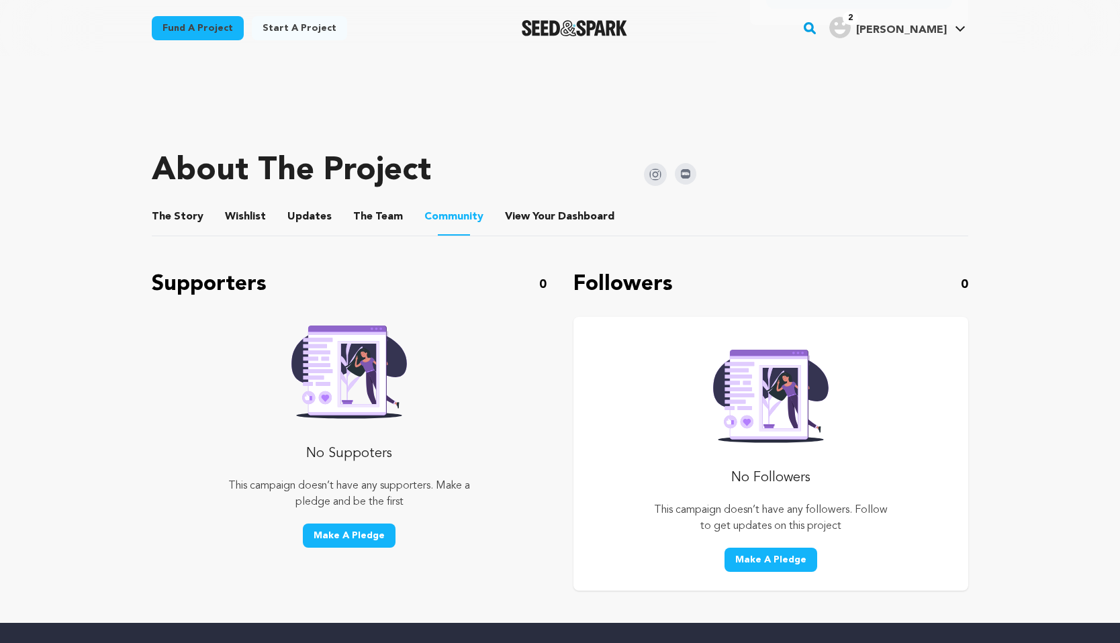
click at [525, 226] on button "View Your Dashboard" at bounding box center [521, 219] width 32 height 32
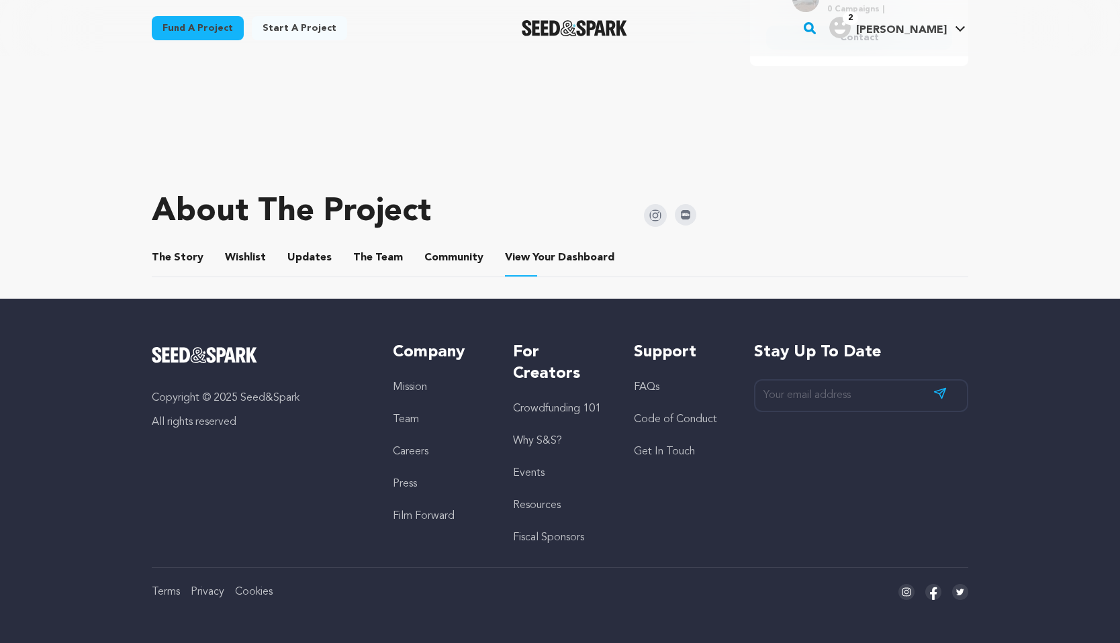
scroll to position [467, 0]
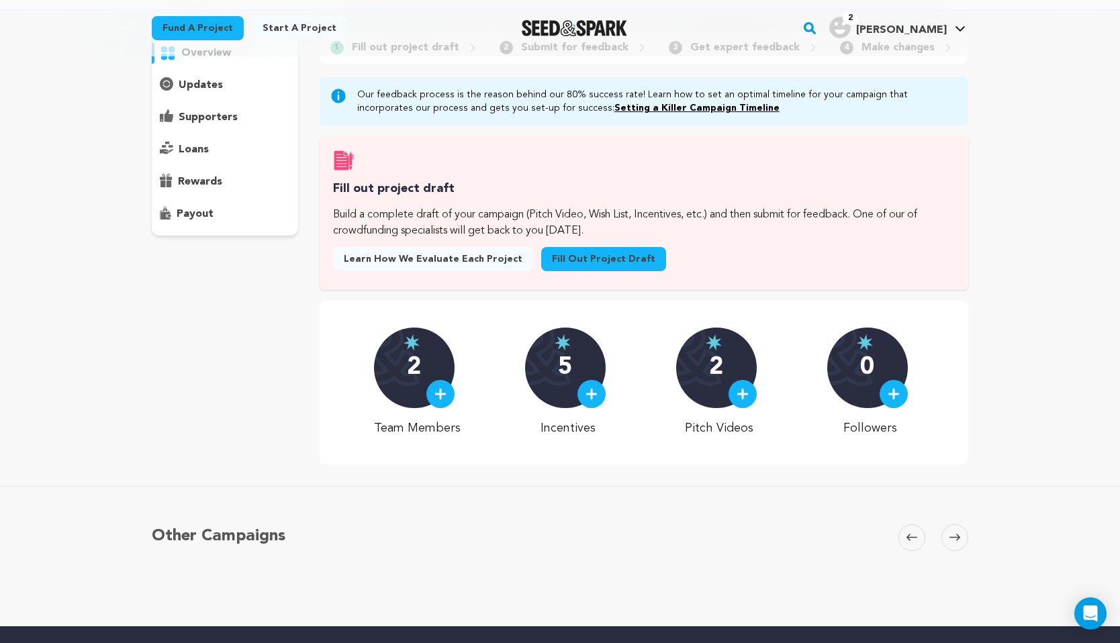
scroll to position [95, 0]
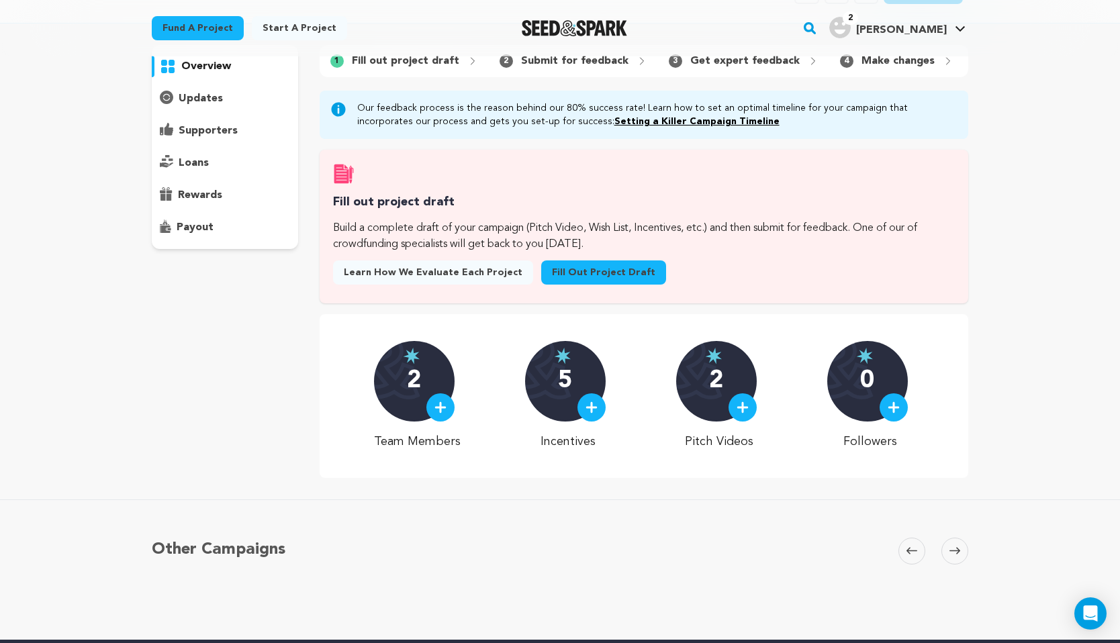
click at [445, 404] on img at bounding box center [440, 407] width 12 height 12
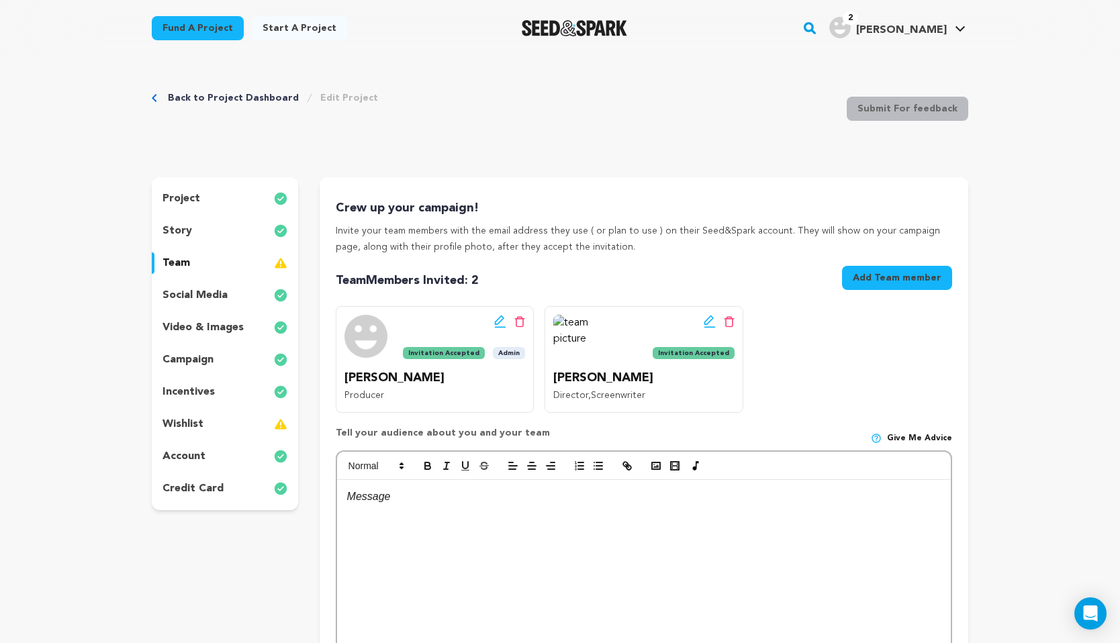
click at [451, 390] on p "Producer" at bounding box center [434, 396] width 181 height 16
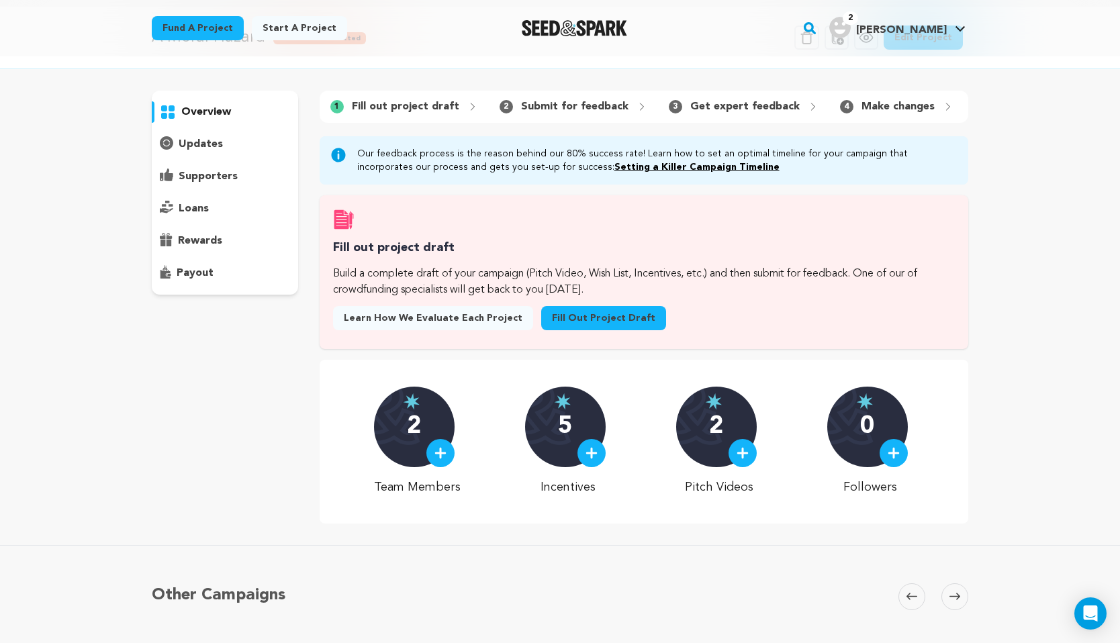
scroll to position [46, 0]
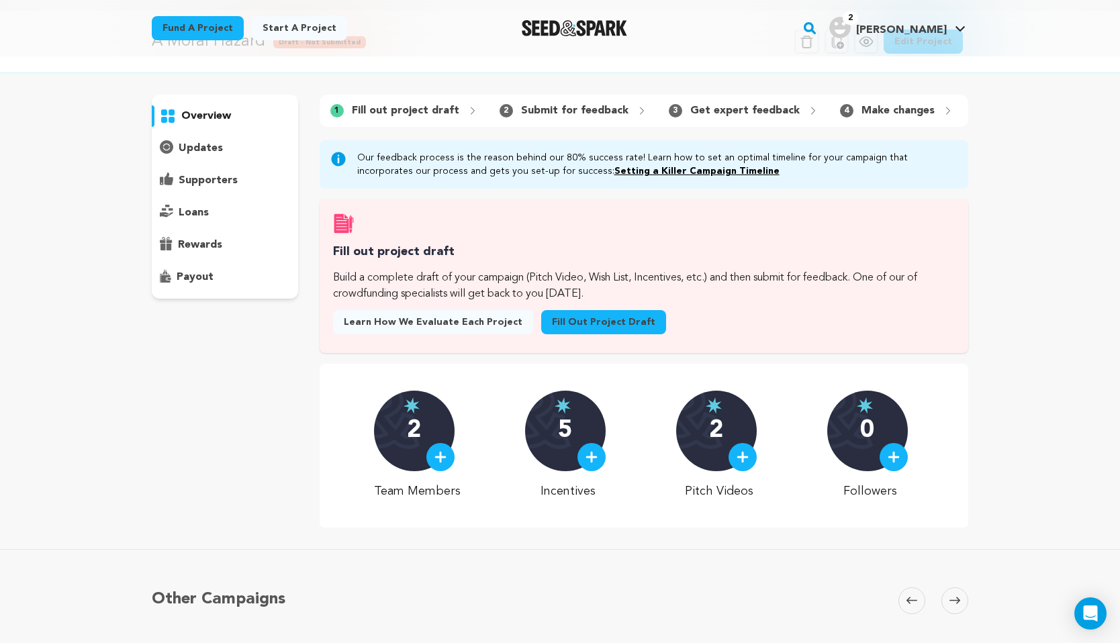
click at [717, 424] on p "2" at bounding box center [716, 431] width 14 height 27
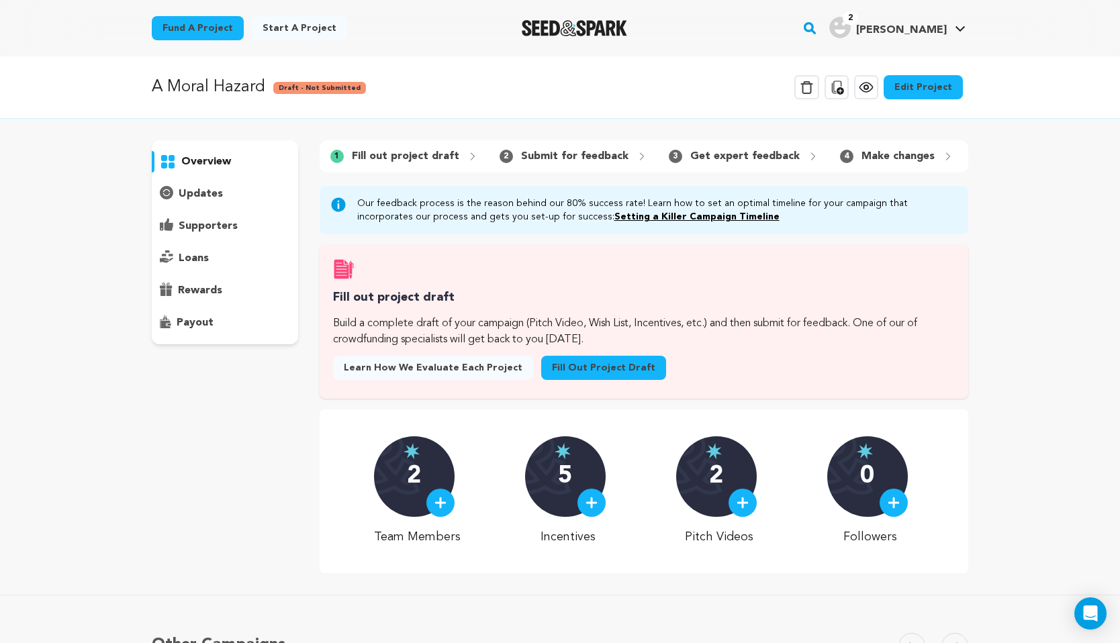
click at [553, 500] on div "5" at bounding box center [565, 476] width 81 height 81
click at [591, 506] on img at bounding box center [591, 503] width 12 height 12
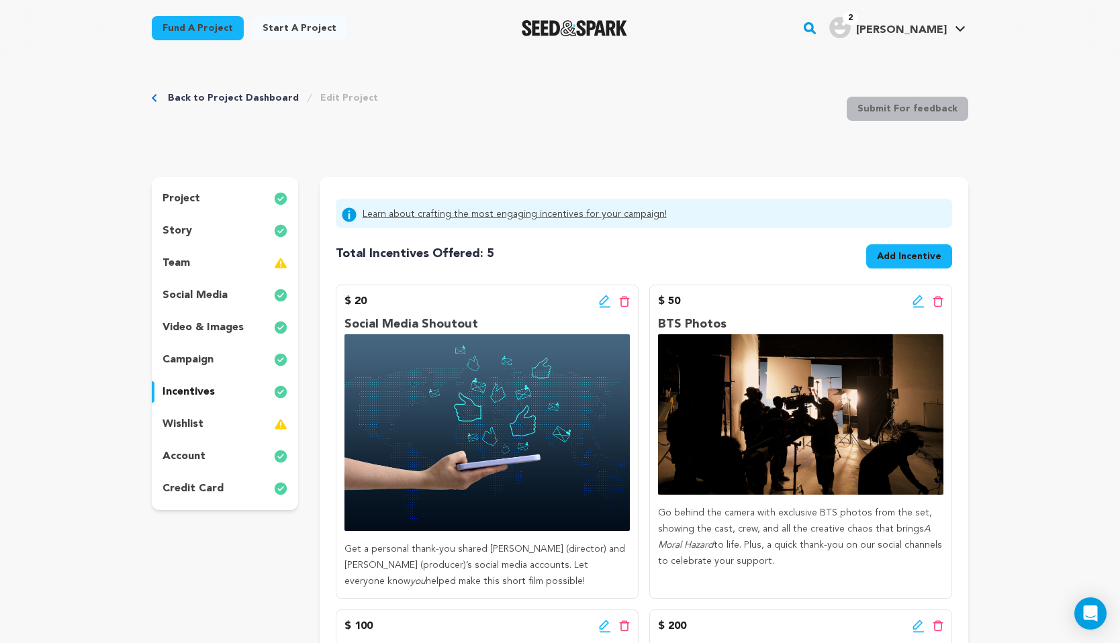
click at [156, 99] on icon "Breadcrumb" at bounding box center [154, 98] width 5 height 8
